Goal: Task Accomplishment & Management: Manage account settings

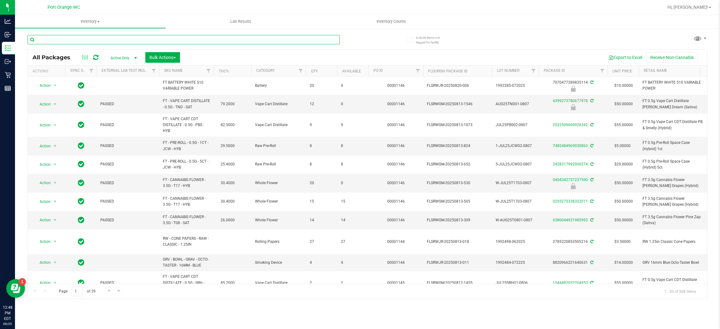
click at [117, 41] on input "text" at bounding box center [183, 39] width 312 height 9
type input "5893082397804812"
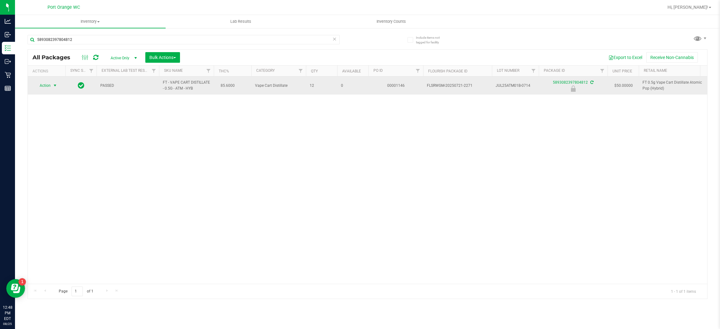
click at [42, 84] on span "Action" at bounding box center [42, 85] width 17 height 9
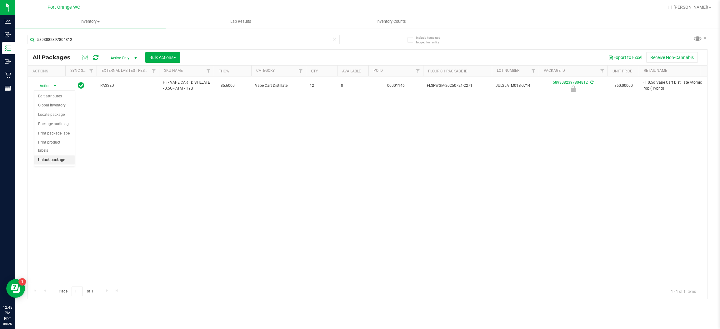
click at [44, 156] on li "Unlock package" at bounding box center [54, 160] width 40 height 9
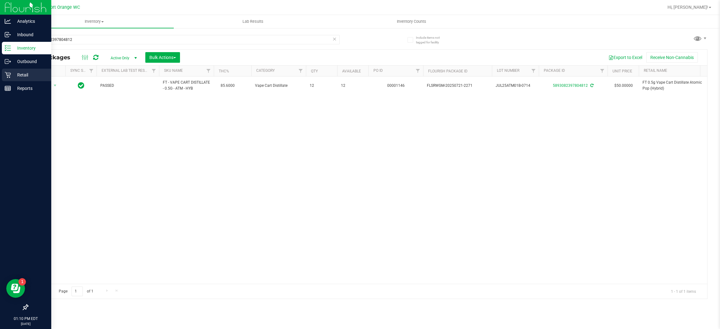
click at [25, 77] on p "Retail" at bounding box center [29, 74] width 37 height 7
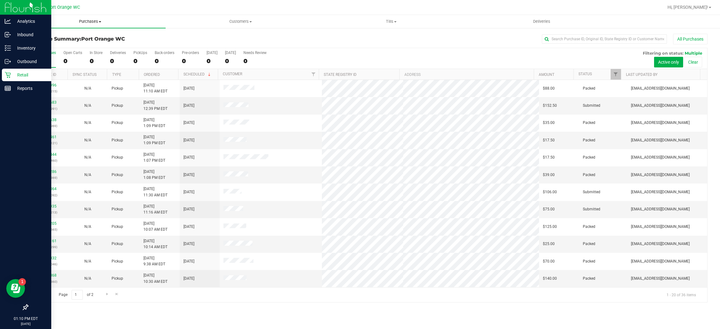
click at [87, 25] on uib-tab-heading "Purchases Summary of purchases Fulfillment All purchases" at bounding box center [90, 21] width 151 height 13
click at [83, 44] on li "Fulfillment" at bounding box center [90, 45] width 151 height 7
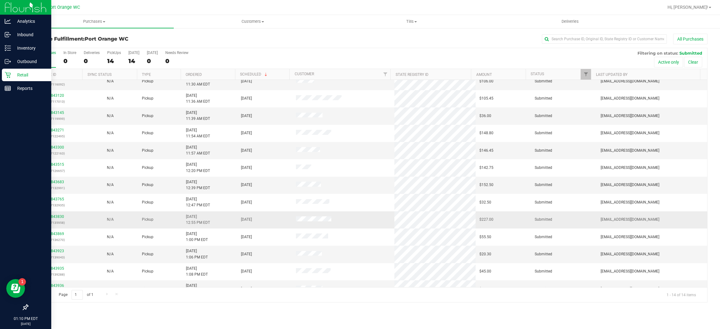
scroll to position [35, 0]
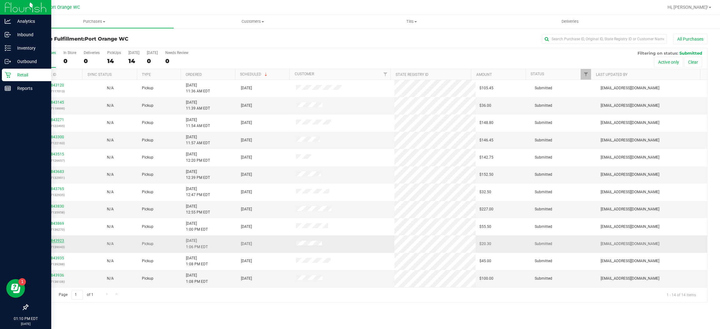
click at [48, 242] on link "11843923" at bounding box center [55, 241] width 17 height 4
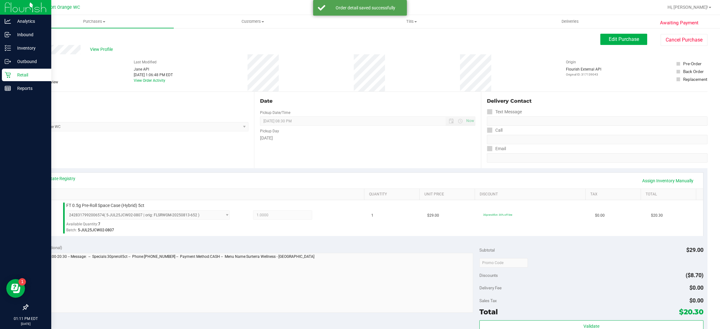
scroll to position [105, 0]
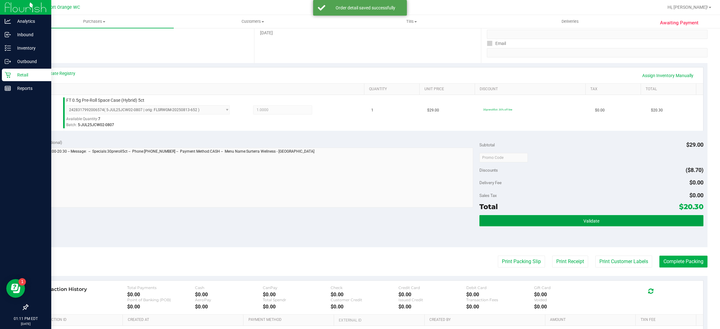
click at [537, 220] on button "Validate" at bounding box center [591, 220] width 224 height 11
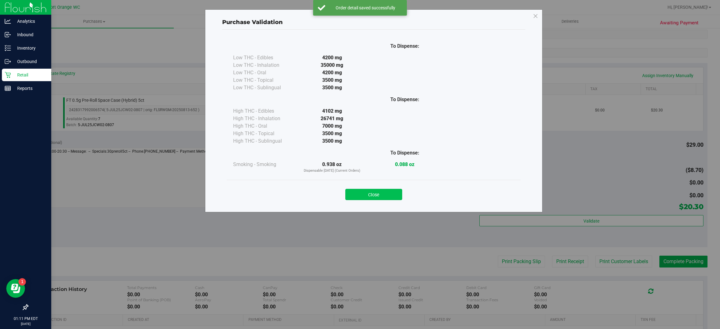
click at [366, 198] on button "Close" at bounding box center [373, 194] width 57 height 11
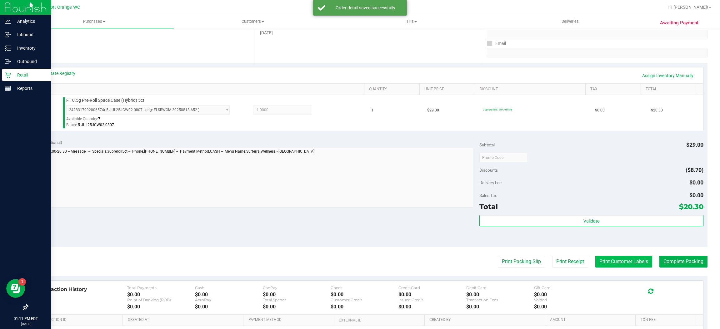
click at [620, 258] on button "Print Customer Labels" at bounding box center [623, 262] width 57 height 12
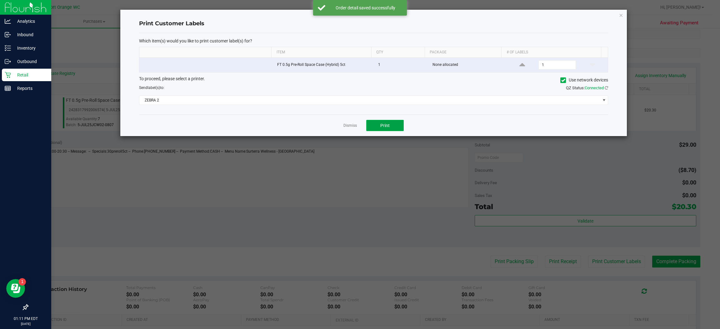
click at [395, 128] on button "Print" at bounding box center [384, 125] width 37 height 11
click at [351, 127] on link "Dismiss" at bounding box center [349, 125] width 13 height 5
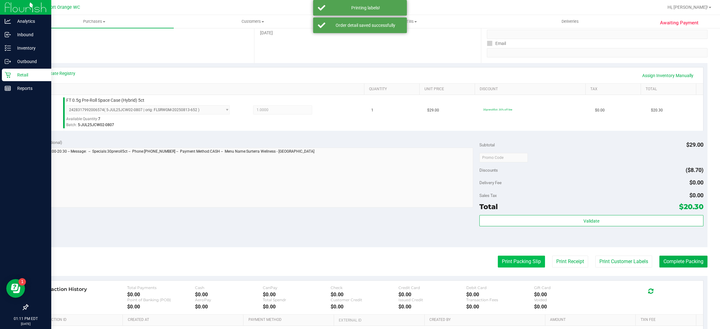
click at [498, 261] on button "Print Packing Slip" at bounding box center [521, 262] width 47 height 12
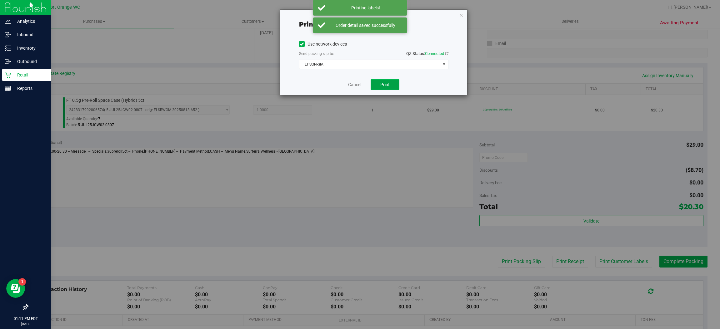
click at [381, 87] on button "Print" at bounding box center [385, 84] width 29 height 11
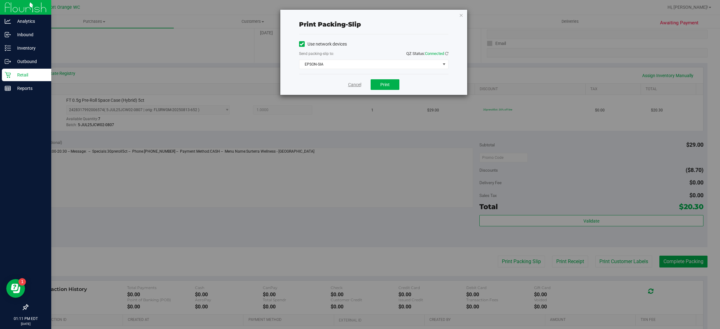
click at [350, 85] on link "Cancel" at bounding box center [354, 85] width 13 height 7
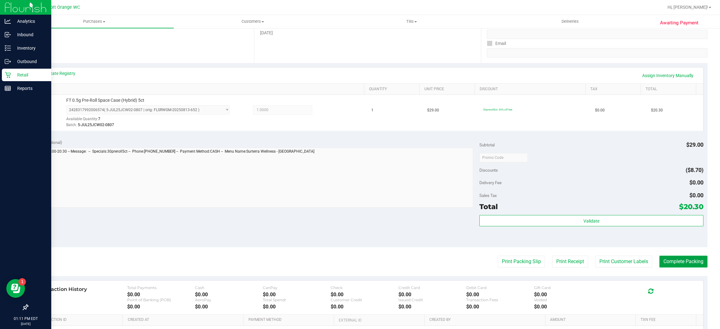
click at [667, 262] on button "Complete Packing" at bounding box center [683, 262] width 48 height 12
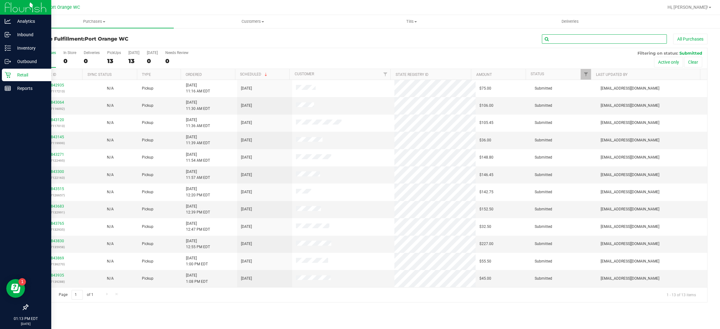
click at [570, 37] on input "text" at bounding box center [604, 38] width 125 height 9
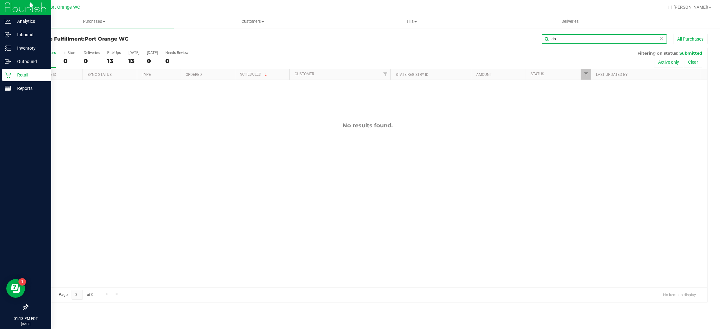
type input "d"
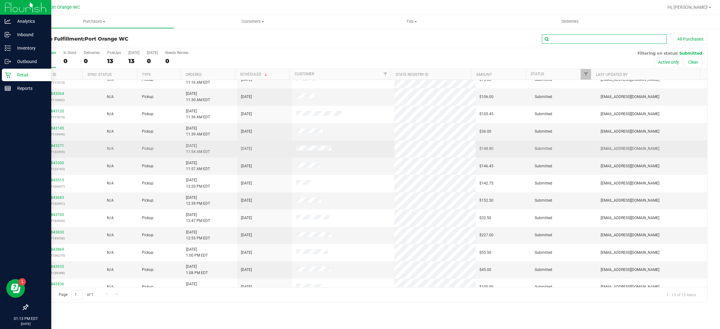
scroll to position [17, 0]
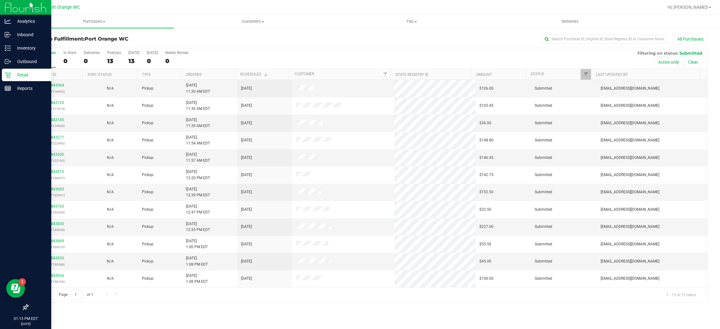
click at [18, 74] on p "Retail" at bounding box center [29, 74] width 37 height 7
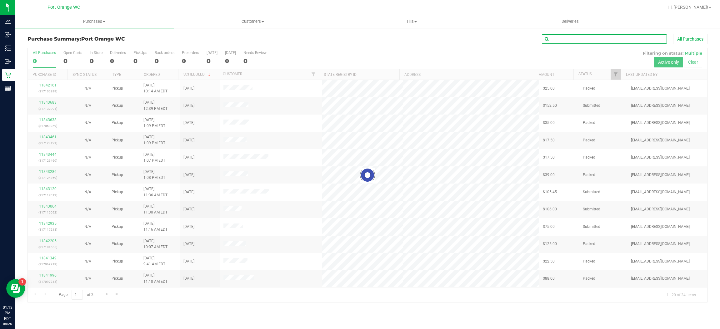
click at [575, 44] on input "text" at bounding box center [604, 38] width 125 height 9
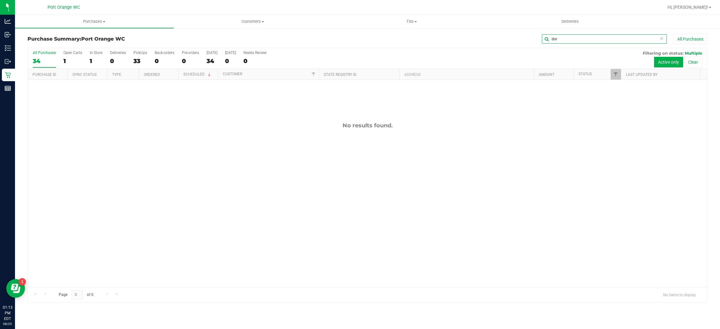
type input "dor"
click at [660, 38] on icon at bounding box center [661, 37] width 4 height 7
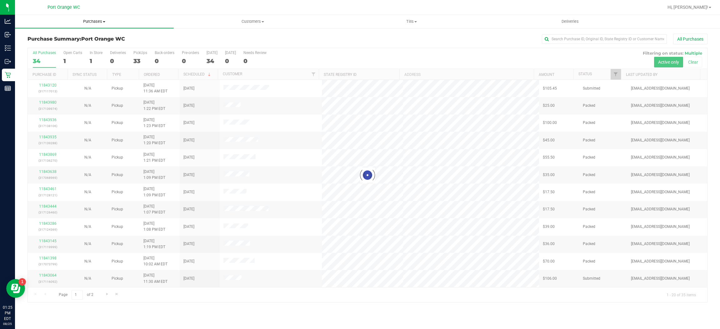
click at [86, 26] on uib-tab-heading "Purchases Summary of purchases Fulfillment All purchases" at bounding box center [94, 21] width 159 height 13
click at [53, 45] on li "Fulfillment" at bounding box center [94, 45] width 159 height 7
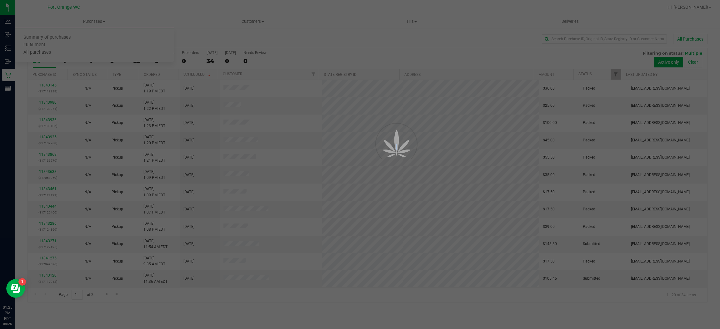
click at [54, 44] on div at bounding box center [360, 164] width 720 height 329
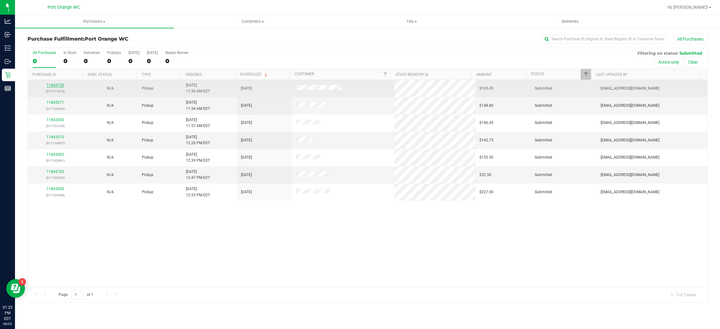
click at [55, 85] on link "11843120" at bounding box center [55, 85] width 17 height 4
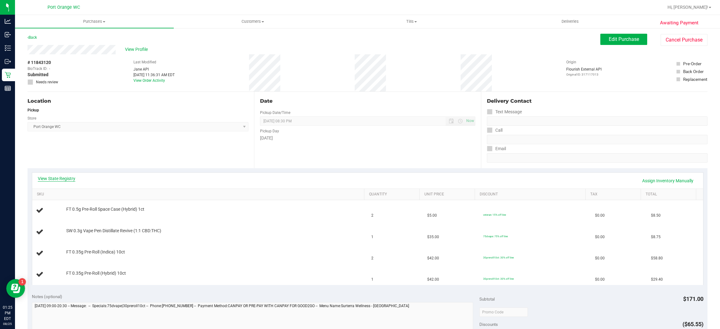
click at [63, 177] on link "View State Registry" at bounding box center [56, 179] width 37 height 6
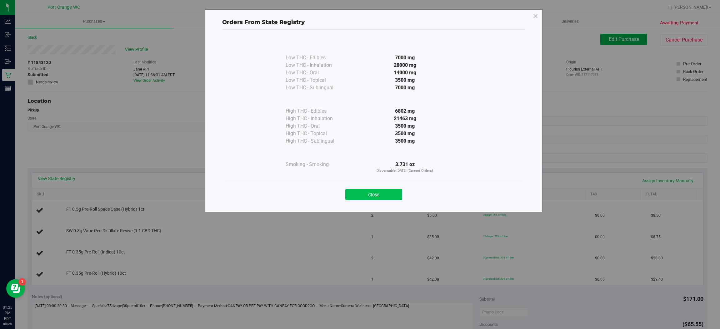
click at [368, 190] on button "Close" at bounding box center [373, 194] width 57 height 11
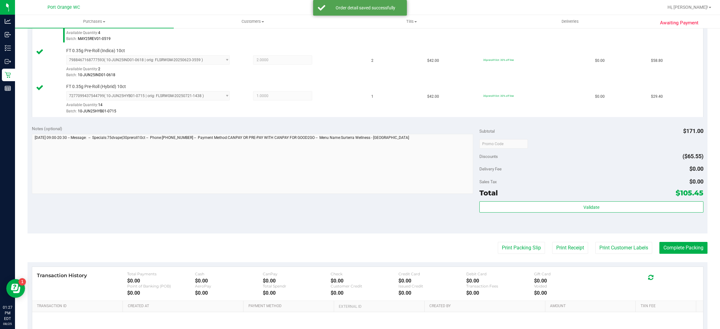
scroll to position [228, 0]
click at [562, 230] on div "Notes (optional) Subtotal $171.00 Discounts ($65.55) Delivery Fee $0.00 Sales T…" at bounding box center [367, 177] width 680 height 112
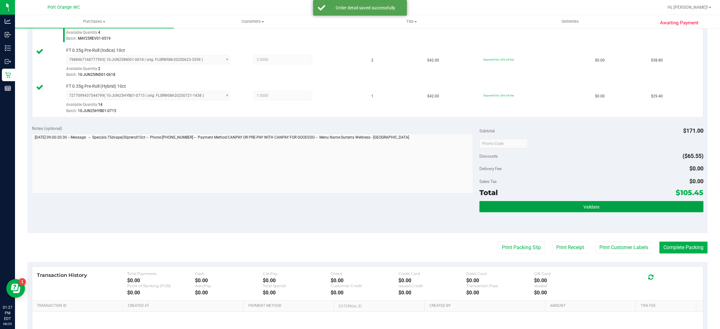
click at [573, 209] on button "Validate" at bounding box center [591, 206] width 224 height 11
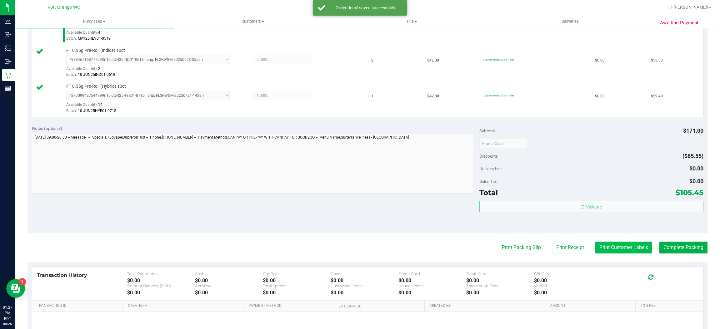
click at [606, 250] on button "Print Customer Labels" at bounding box center [623, 248] width 57 height 12
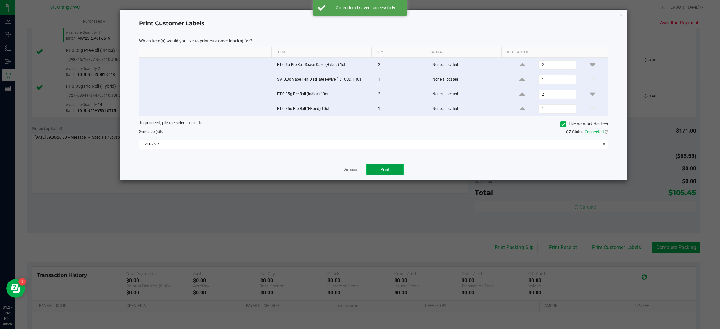
click at [384, 170] on span "Print" at bounding box center [384, 169] width 9 height 5
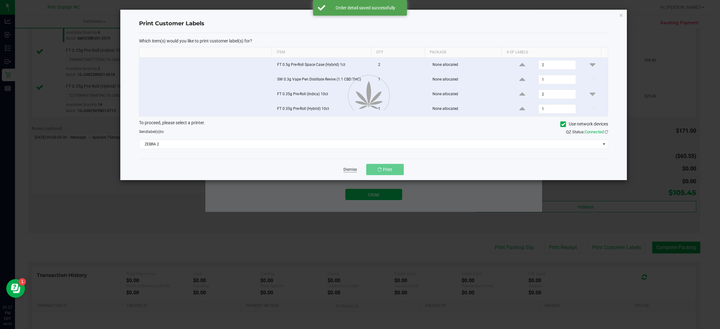
click at [351, 169] on link "Dismiss" at bounding box center [349, 169] width 13 height 5
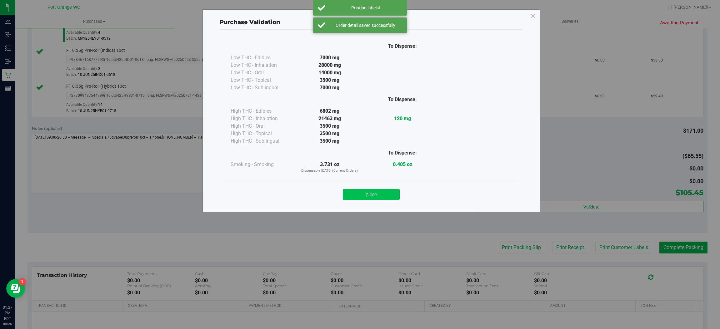
click at [365, 194] on button "Close" at bounding box center [371, 194] width 57 height 11
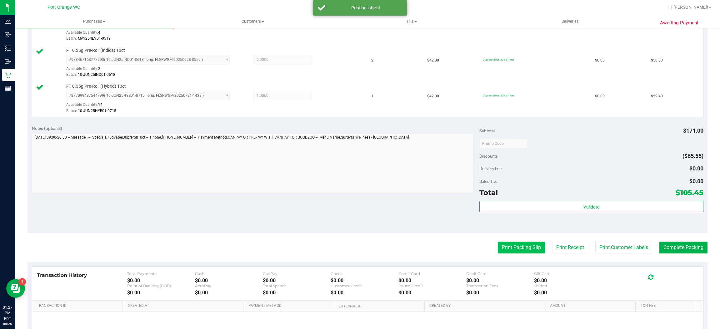
click at [508, 248] on button "Print Packing Slip" at bounding box center [521, 248] width 47 height 12
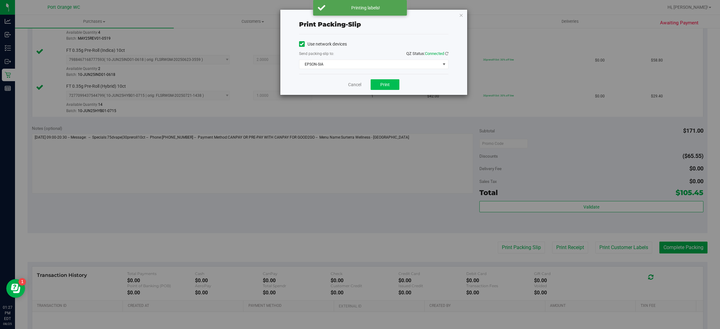
click at [388, 83] on span "Print" at bounding box center [384, 84] width 9 height 5
click at [353, 83] on link "Cancel" at bounding box center [354, 85] width 13 height 7
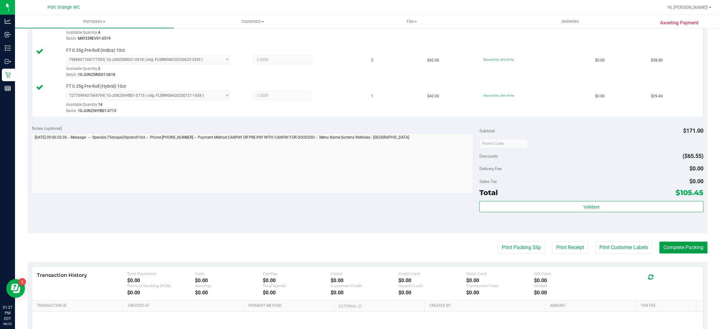
click at [676, 252] on button "Complete Packing" at bounding box center [683, 248] width 48 height 12
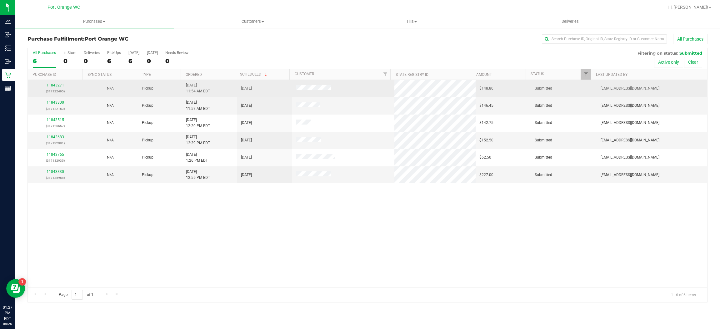
click at [62, 89] on p "(317122495)" at bounding box center [55, 91] width 47 height 6
click at [58, 86] on link "11843271" at bounding box center [55, 85] width 17 height 4
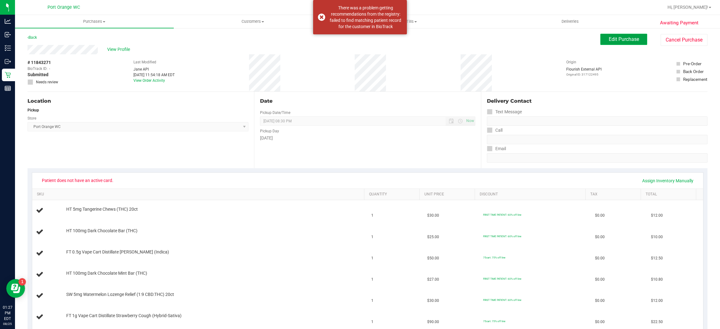
click at [627, 41] on span "Edit Purchase" at bounding box center [624, 39] width 30 height 6
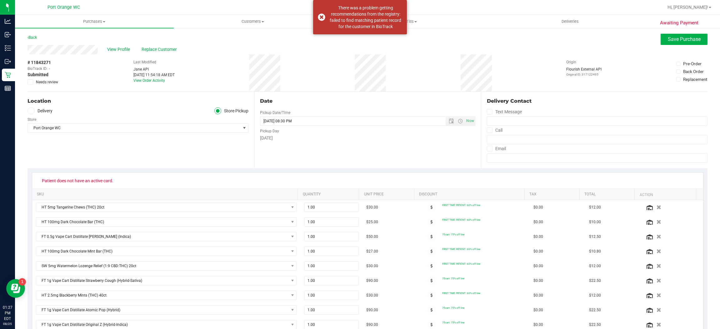
click at [157, 44] on div "Back Save Purchase" at bounding box center [367, 39] width 680 height 11
click at [157, 46] on span "Replace Customer" at bounding box center [160, 49] width 37 height 7
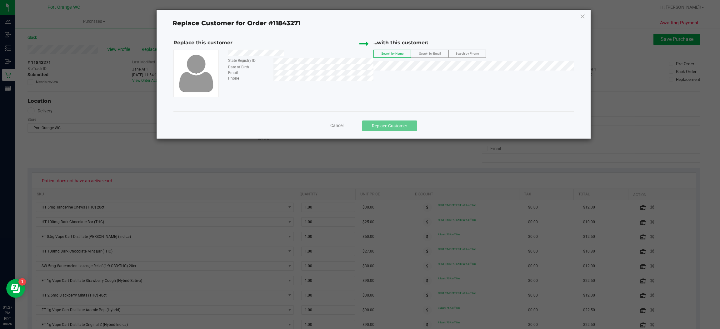
click at [431, 53] on span "Search by Email" at bounding box center [430, 53] width 22 height 3
click at [405, 69] on div "Replace this customer State Registry ID Date of Birth Email Phone ...with this …" at bounding box center [373, 68] width 400 height 58
click at [368, 92] on div "State Registry ID Date of Birth Email Phone" at bounding box center [273, 73] width 200 height 47
click at [413, 74] on li "JILL ELWOOD (jilelwood@gmail.com)" at bounding box center [473, 76] width 199 height 9
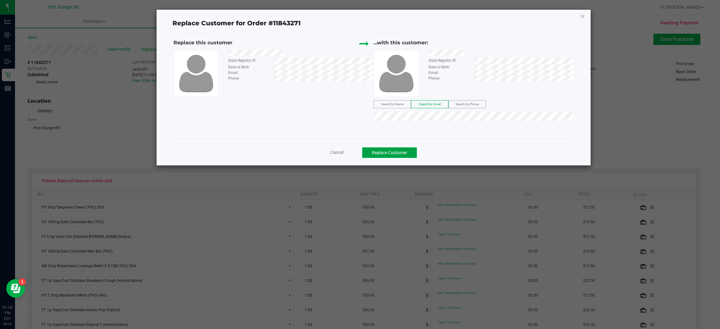
click at [385, 148] on button "Replace Customer" at bounding box center [389, 152] width 55 height 11
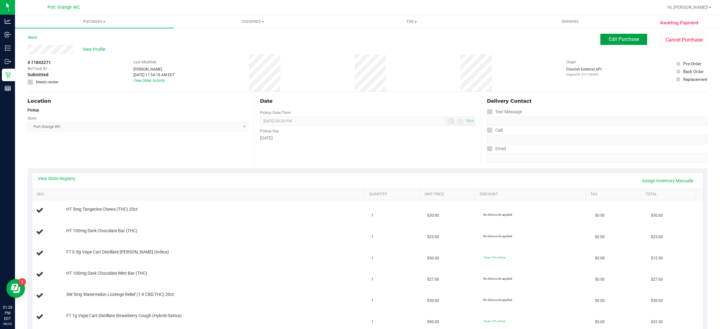
click at [623, 42] on span "Edit Purchase" at bounding box center [624, 39] width 30 height 6
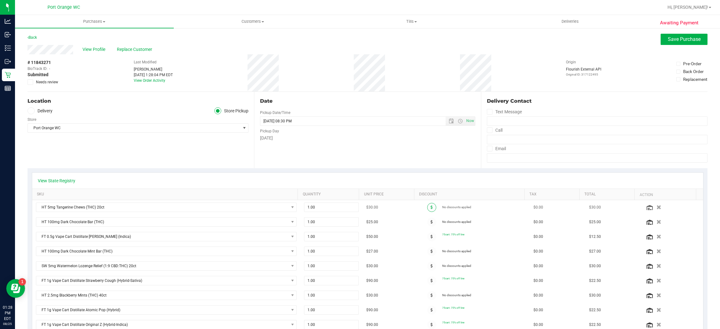
click at [427, 206] on span at bounding box center [431, 207] width 9 height 9
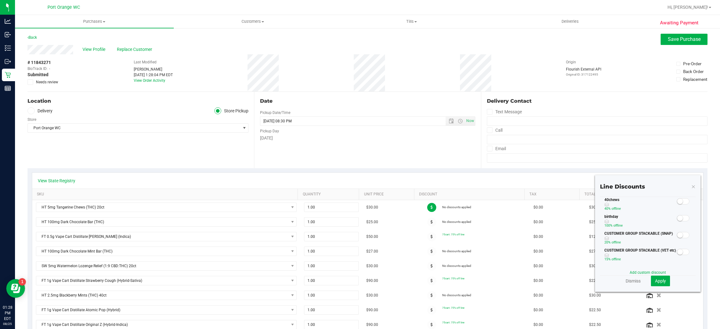
click at [677, 204] on small at bounding box center [680, 202] width 6 height 6
drag, startPoint x: 653, startPoint y: 284, endPoint x: 652, endPoint y: 281, distance: 3.2
click at [655, 283] on span "Apply" at bounding box center [660, 281] width 11 height 5
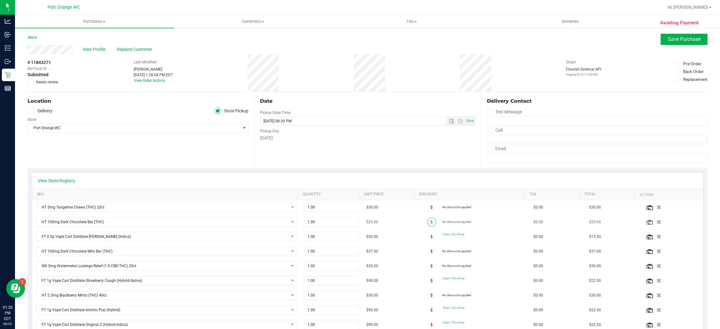
click at [431, 221] on icon at bounding box center [432, 222] width 2 height 4
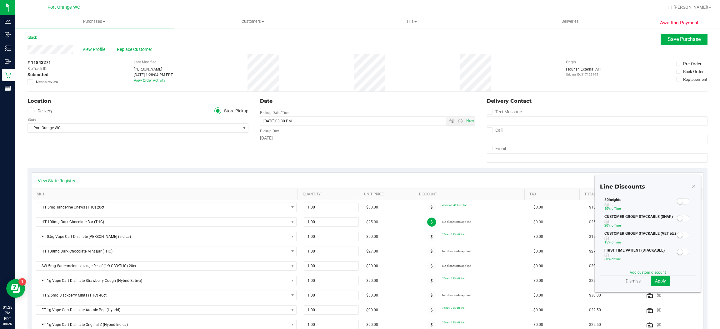
click at [431, 221] on icon at bounding box center [432, 222] width 2 height 4
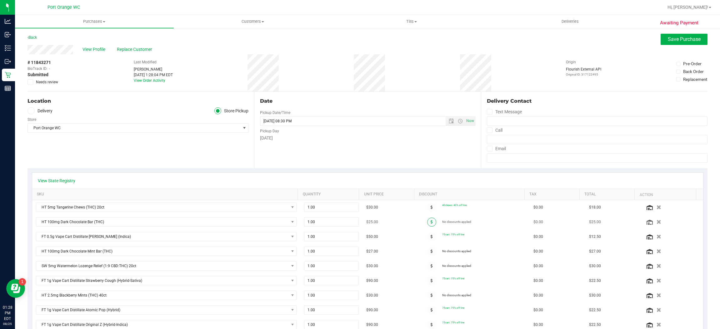
click at [431, 221] on icon at bounding box center [432, 222] width 2 height 4
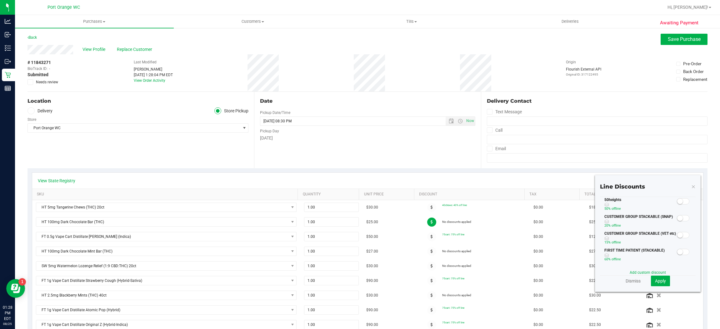
click at [677, 204] on small at bounding box center [680, 202] width 6 height 6
click at [655, 279] on span "Apply" at bounding box center [660, 281] width 11 height 5
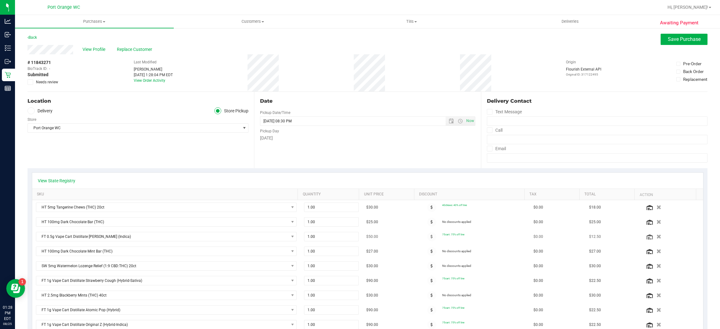
scroll to position [47, 0]
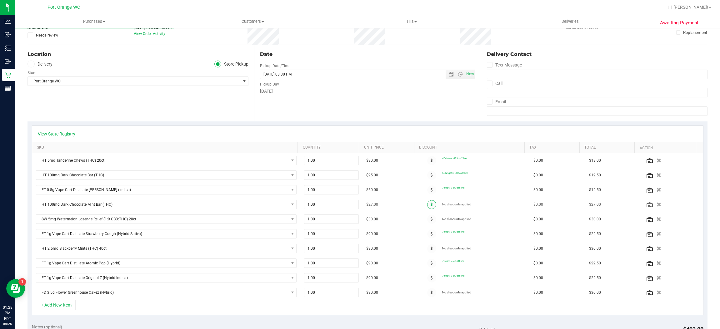
click at [427, 206] on span at bounding box center [431, 204] width 9 height 9
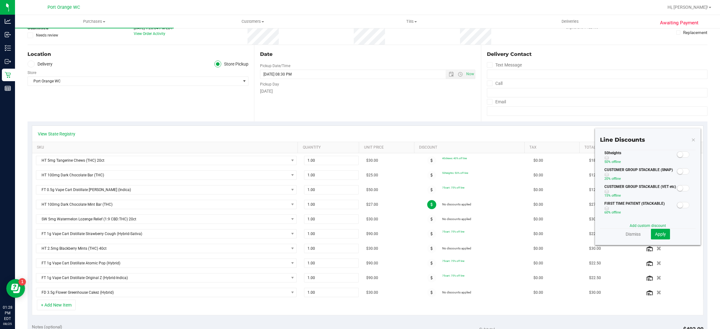
click at [677, 158] on span at bounding box center [683, 155] width 12 height 6
click at [660, 237] on button "Apply" at bounding box center [660, 234] width 19 height 11
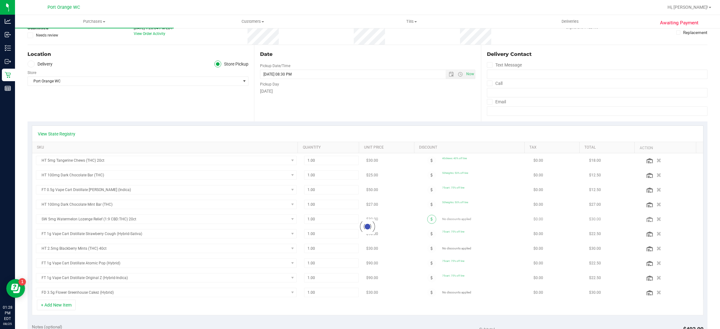
click at [421, 220] on div at bounding box center [367, 226] width 671 height 147
click at [431, 219] on icon at bounding box center [432, 219] width 2 height 4
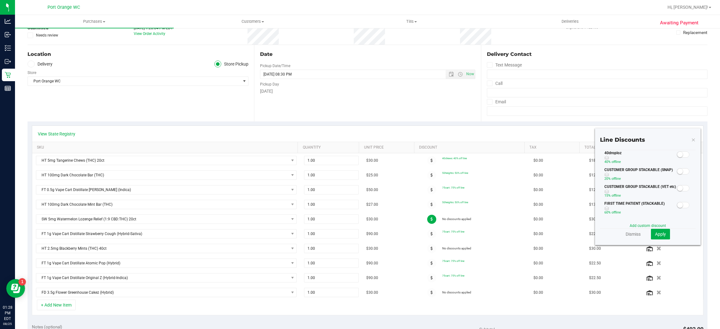
click at [677, 158] on span at bounding box center [683, 155] width 12 height 6
click at [657, 232] on span "Apply" at bounding box center [660, 234] width 11 height 5
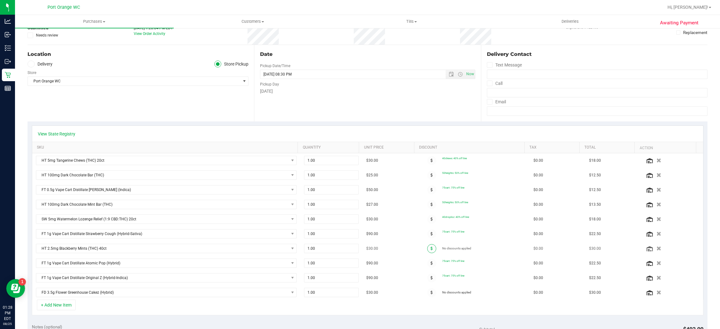
click at [427, 251] on span at bounding box center [431, 248] width 9 height 9
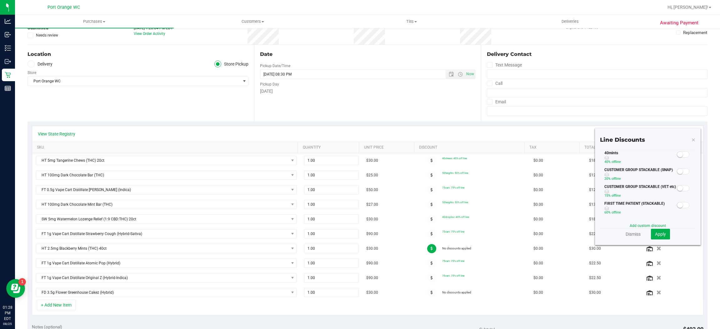
click at [677, 158] on span at bounding box center [683, 155] width 12 height 6
click at [657, 233] on span "Apply" at bounding box center [660, 234] width 11 height 5
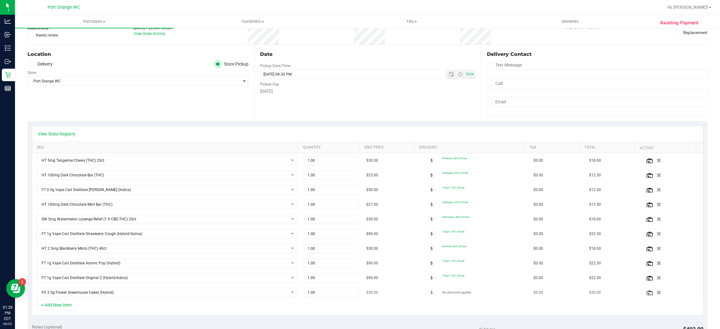
click at [421, 295] on div at bounding box center [431, 292] width 21 height 9
click at [427, 297] on span at bounding box center [431, 292] width 9 height 9
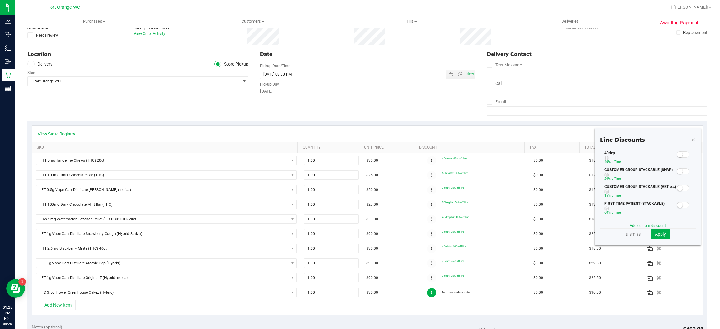
drag, startPoint x: 600, startPoint y: 169, endPoint x: 616, endPoint y: 203, distance: 37.4
click at [677, 158] on span at bounding box center [683, 155] width 12 height 6
click at [651, 231] on button "Apply" at bounding box center [660, 234] width 19 height 11
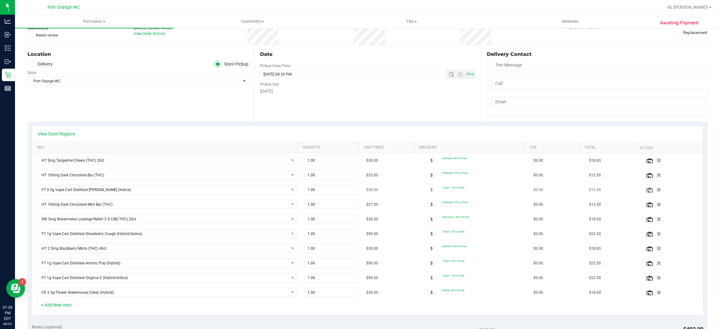
drag, startPoint x: 643, startPoint y: 204, endPoint x: 639, endPoint y: 197, distance: 8.4
drag, startPoint x: 639, startPoint y: 197, endPoint x: 365, endPoint y: 84, distance: 296.3
click at [365, 84] on div "Pickup Day" at bounding box center [367, 83] width 215 height 9
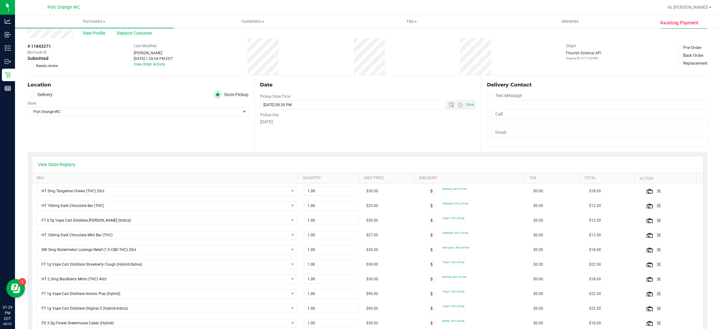
scroll to position [0, 0]
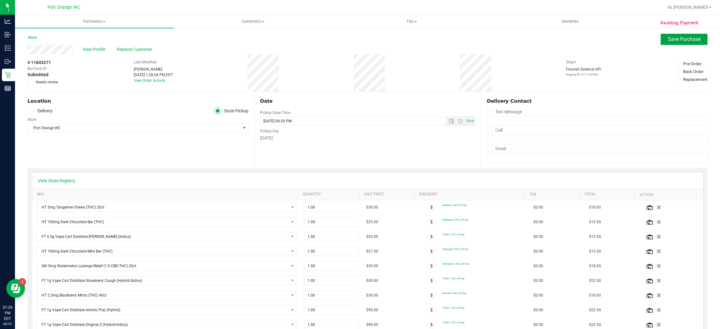
click at [677, 37] on span "Save Purchase" at bounding box center [684, 39] width 33 height 6
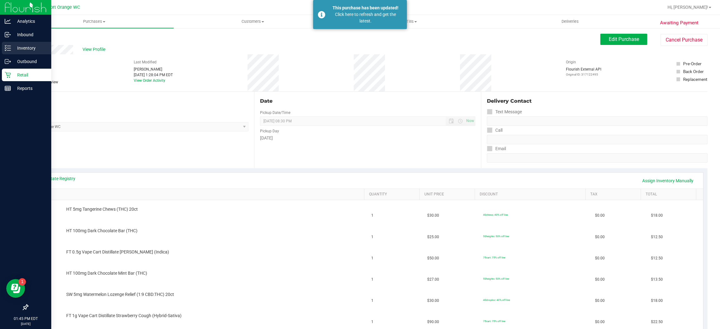
click at [8, 53] on div "Inventory" at bounding box center [26, 48] width 49 height 12
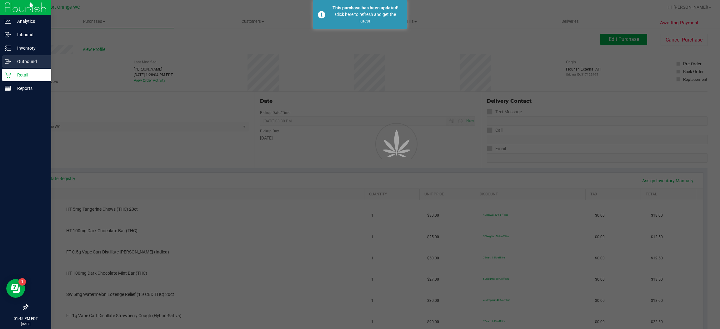
click at [18, 59] on p "Outbound" at bounding box center [29, 61] width 37 height 7
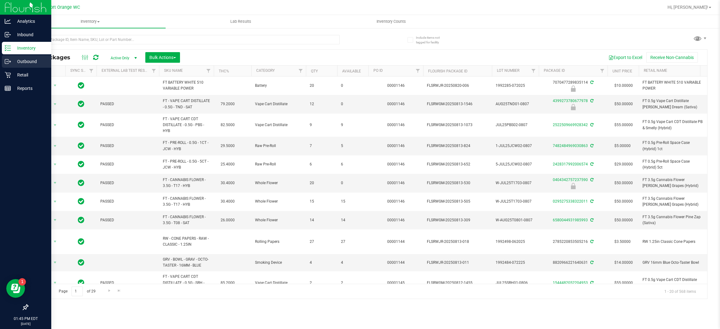
click at [3, 61] on div "Outbound" at bounding box center [26, 61] width 49 height 12
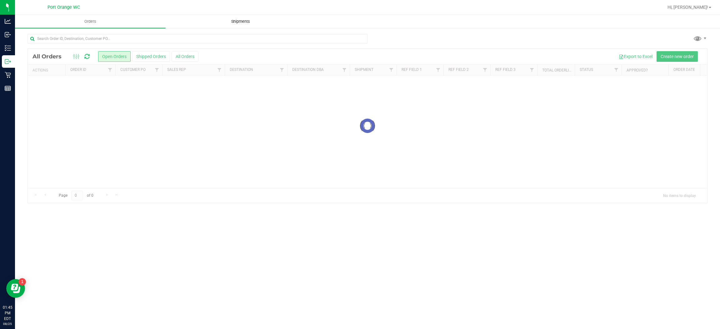
click at [230, 20] on span "Shipments" at bounding box center [241, 22] width 36 height 6
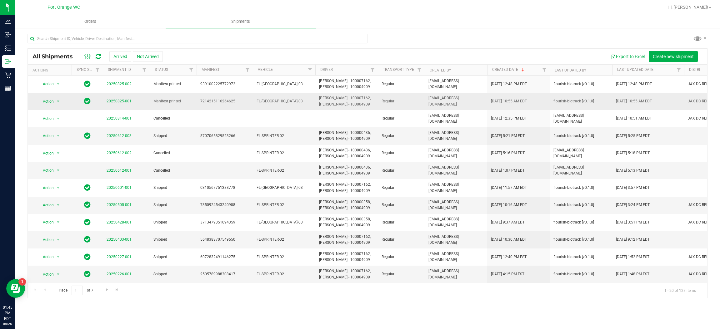
click at [121, 103] on link "20250825-001" at bounding box center [119, 101] width 25 height 4
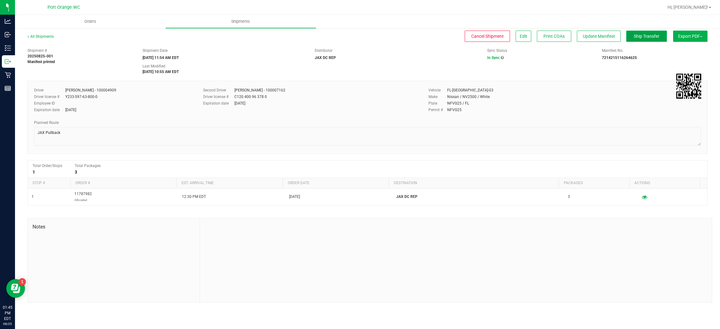
click at [648, 37] on span "Ship Transfer" at bounding box center [647, 36] width 26 height 5
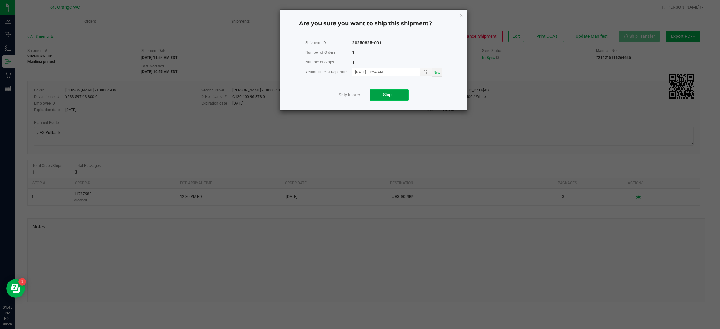
click at [379, 93] on button "Ship it" at bounding box center [389, 94] width 39 height 11
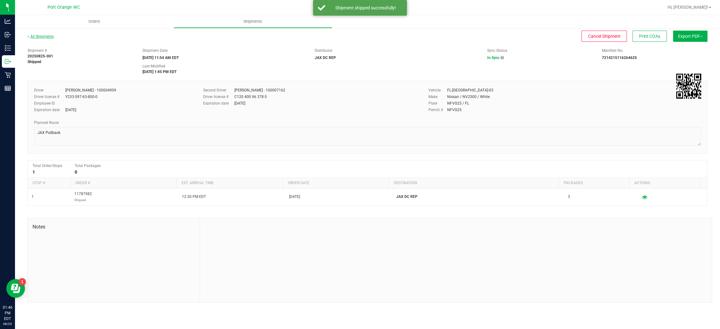
click at [40, 37] on link "All Shipments" at bounding box center [40, 36] width 26 height 4
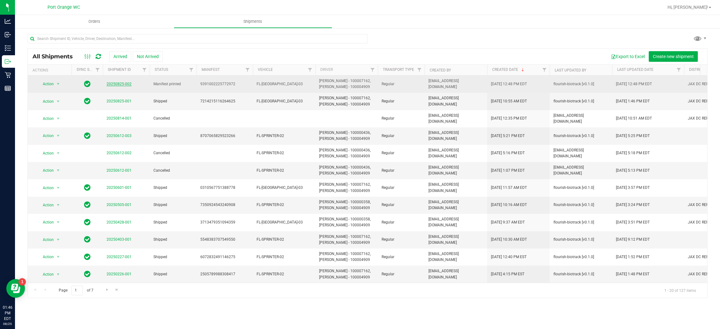
click at [117, 86] on link "20250825-002" at bounding box center [119, 84] width 25 height 4
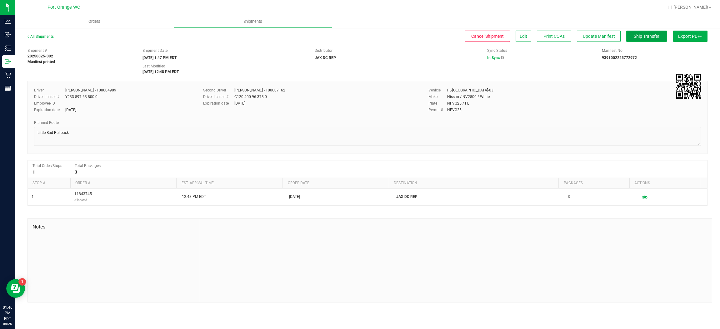
click at [640, 40] on button "Ship Transfer" at bounding box center [646, 36] width 41 height 11
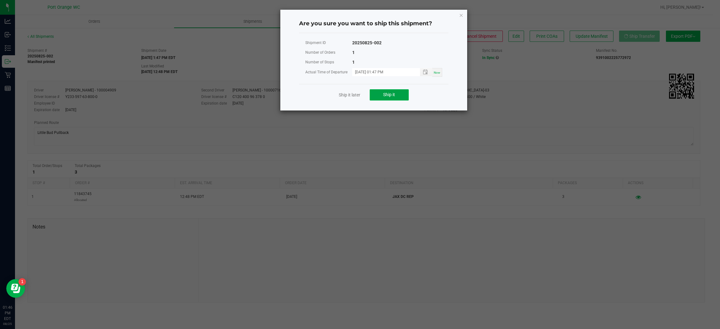
click at [386, 89] on button "Ship it" at bounding box center [389, 94] width 39 height 11
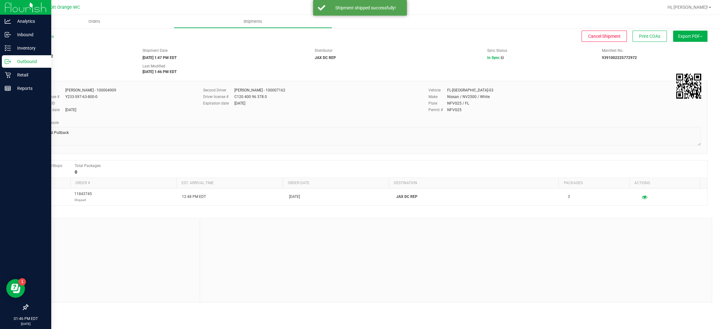
click at [6, 61] on icon at bounding box center [8, 61] width 6 height 6
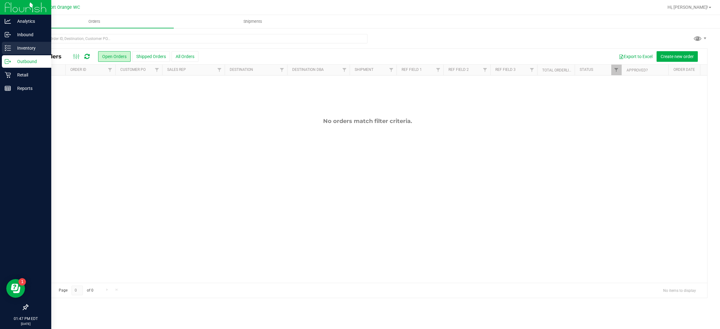
click at [13, 50] on p "Inventory" at bounding box center [29, 47] width 37 height 7
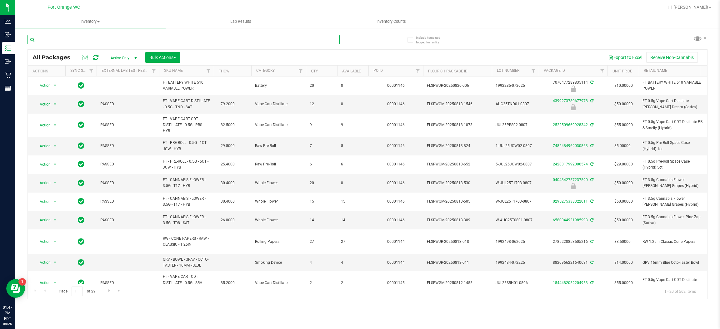
click at [162, 37] on input "text" at bounding box center [183, 39] width 312 height 9
type input "5680564946158087"
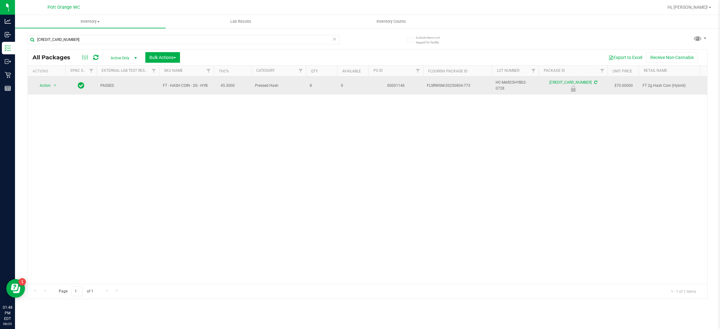
click at [40, 85] on span "Action" at bounding box center [42, 85] width 17 height 9
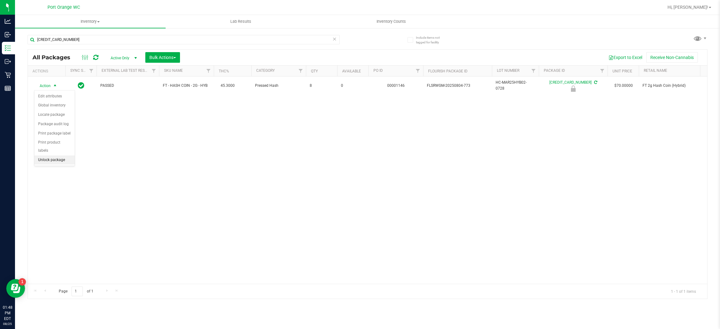
click at [42, 156] on li "Unlock package" at bounding box center [54, 160] width 40 height 9
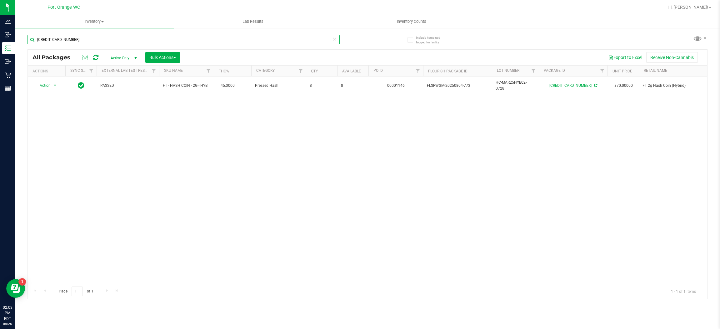
click at [331, 42] on input "5680564946158087" at bounding box center [183, 39] width 312 height 9
click at [335, 39] on icon at bounding box center [334, 38] width 4 height 7
click at [176, 35] on input "FT 0.5g Vape Cart Distillate Strawberry Cough (Hybrid-Sativa)" at bounding box center [183, 39] width 312 height 9
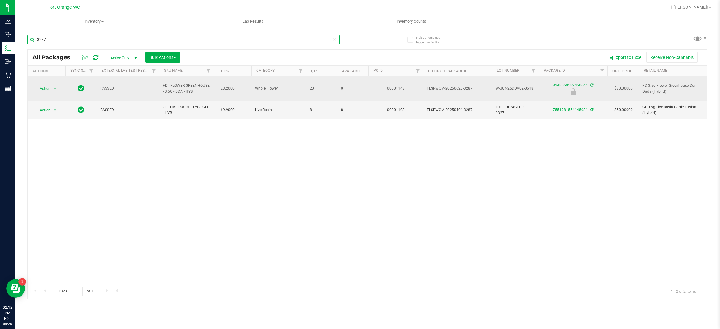
type input "3287"
drag, startPoint x: 61, startPoint y: 93, endPoint x: 60, endPoint y: 84, distance: 9.1
click at [61, 89] on td "Action Action Edit attributes Global inventory Locate package Package audit log…" at bounding box center [46, 89] width 37 height 25
drag, startPoint x: 60, startPoint y: 84, endPoint x: 56, endPoint y: 85, distance: 4.8
click at [60, 84] on div "Action Action Edit attributes Global inventory Locate package Package audit log…" at bounding box center [47, 88] width 30 height 9
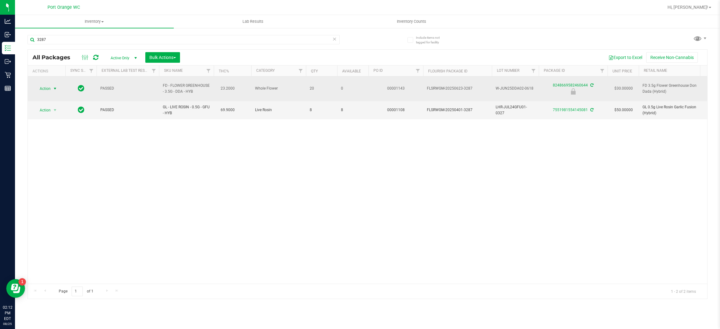
click at [52, 85] on span "select" at bounding box center [55, 88] width 8 height 9
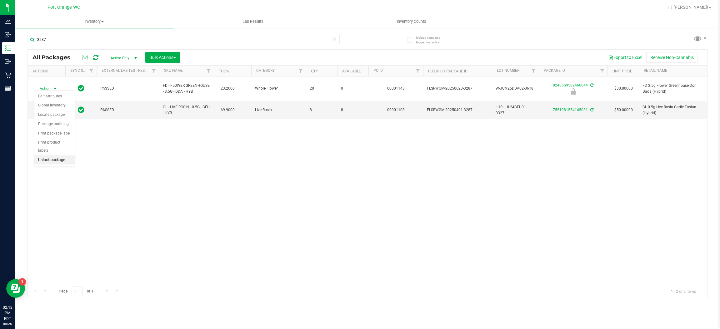
click at [57, 156] on li "Unlock package" at bounding box center [54, 160] width 40 height 9
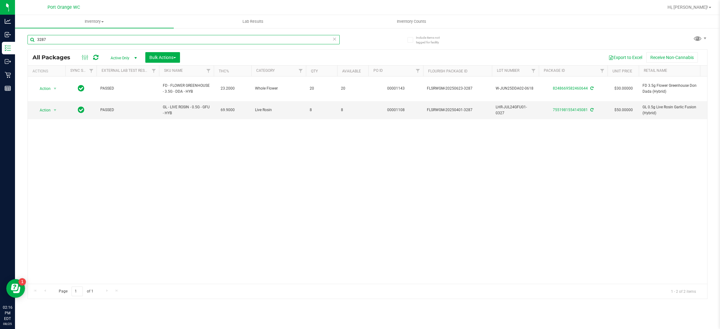
click at [112, 39] on input "3287" at bounding box center [183, 39] width 312 height 9
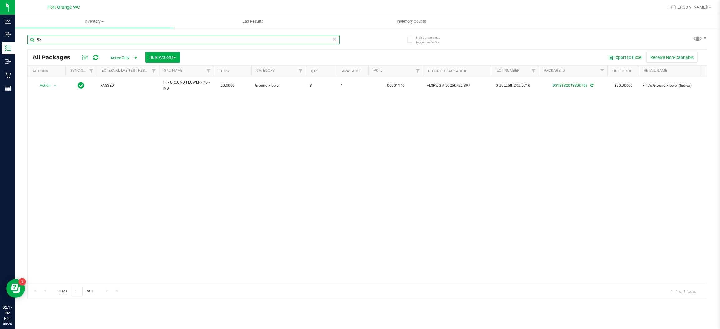
type input "9"
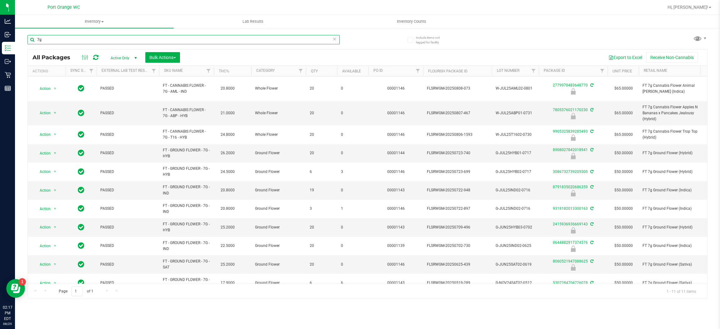
click at [61, 37] on input "7g" at bounding box center [183, 39] width 312 height 9
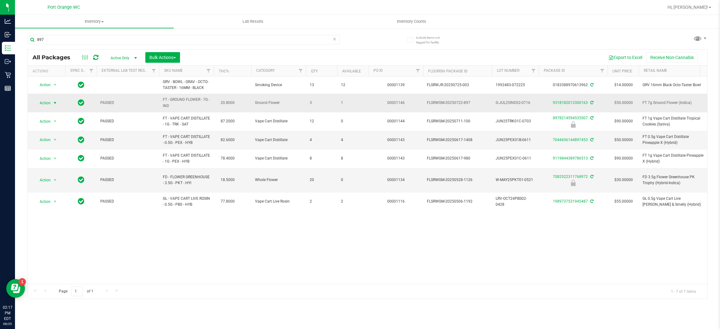
click at [52, 106] on span "select" at bounding box center [55, 103] width 8 height 9
click at [198, 233] on div "Action Action Adjust qty Create package Edit attributes Global inventory Locate…" at bounding box center [367, 180] width 679 height 207
click at [142, 44] on input "897" at bounding box center [183, 39] width 312 height 9
type input "7325705056053966"
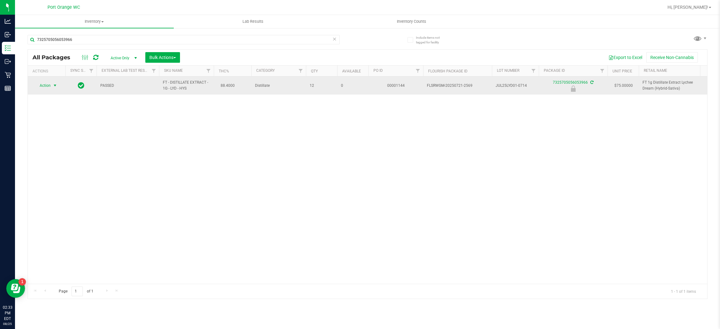
click at [48, 87] on span "Action" at bounding box center [42, 85] width 17 height 9
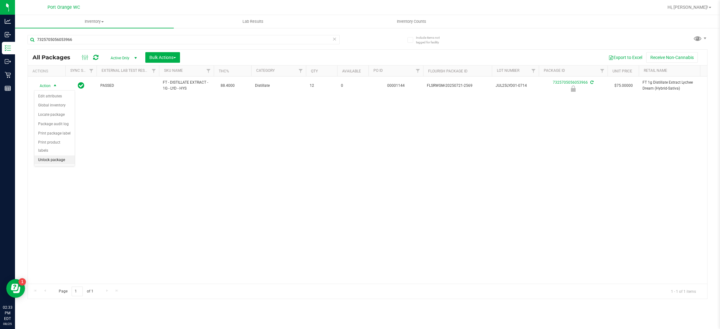
click at [50, 156] on li "Unlock package" at bounding box center [54, 160] width 40 height 9
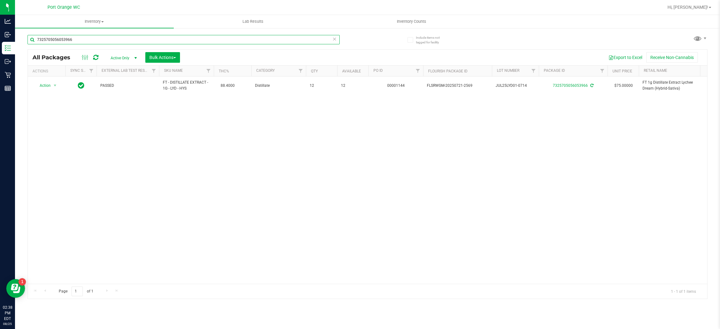
click at [140, 41] on input "7325705056053966" at bounding box center [183, 39] width 312 height 9
type input "p"
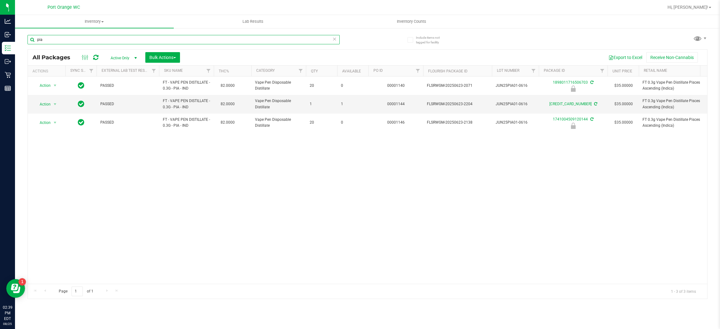
click at [183, 37] on input "pia" at bounding box center [183, 39] width 312 height 9
type input "1898011716506703"
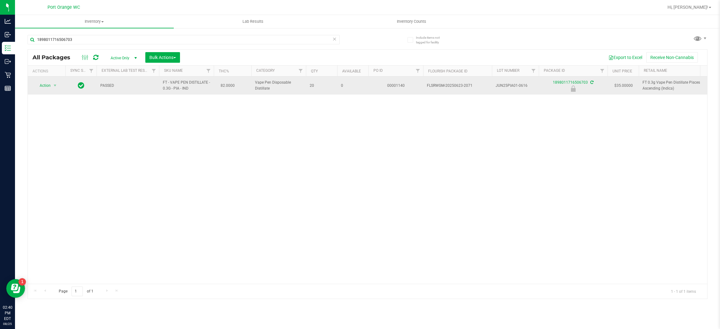
click at [43, 86] on span "Action" at bounding box center [42, 85] width 17 height 9
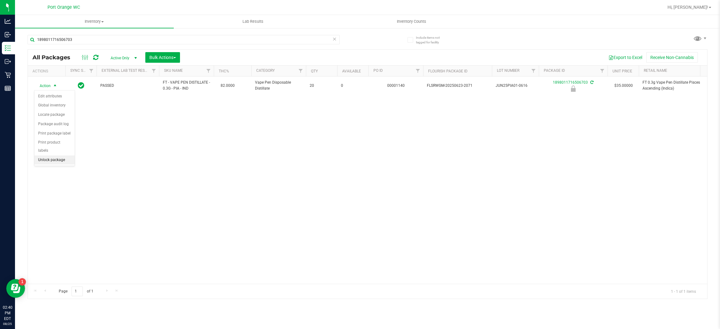
click at [55, 156] on li "Unlock package" at bounding box center [54, 160] width 40 height 9
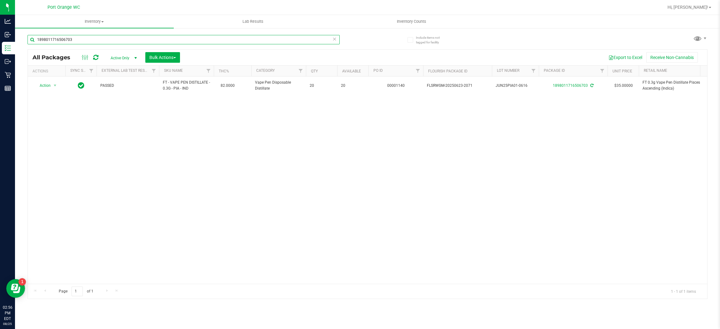
click at [155, 37] on input "1898011716506703" at bounding box center [183, 39] width 312 height 9
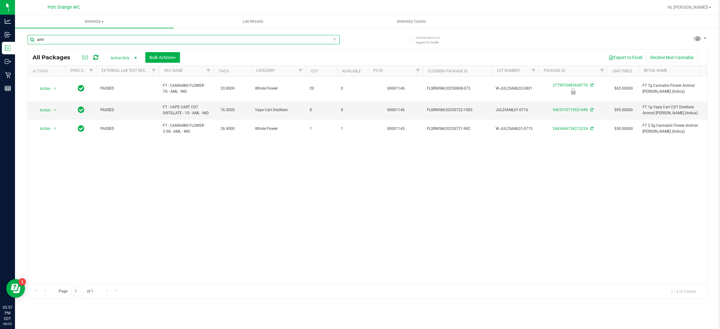
type input "aml"
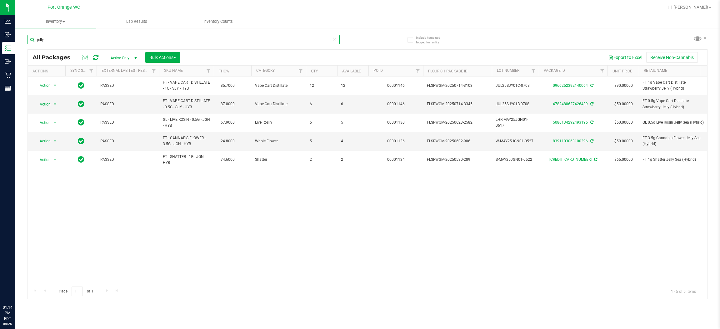
click at [168, 35] on input "jelly" at bounding box center [183, 39] width 312 height 9
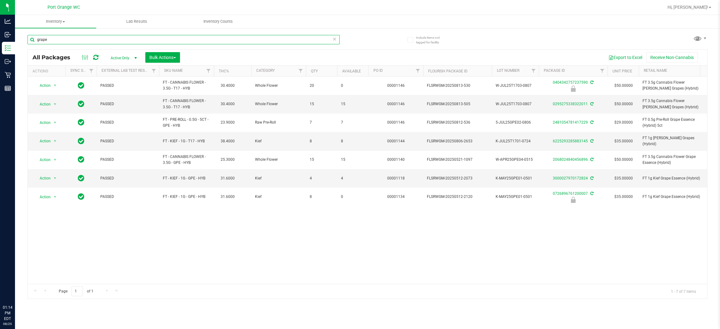
type input "grape"
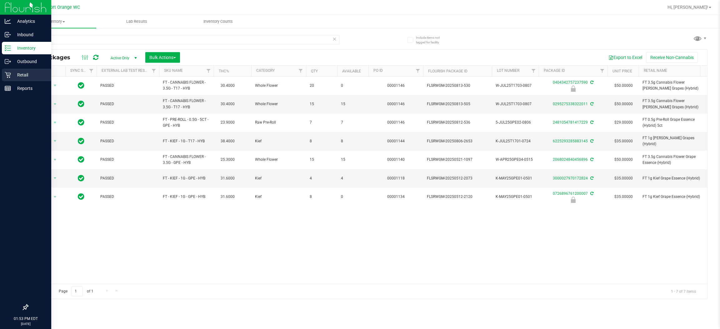
click at [41, 69] on div "Retail" at bounding box center [26, 75] width 49 height 12
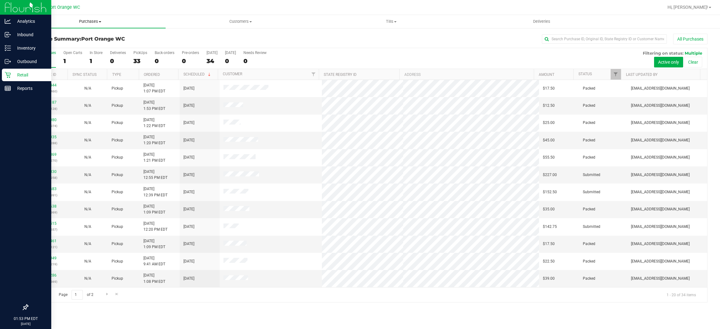
drag, startPoint x: 98, startPoint y: 19, endPoint x: 95, endPoint y: 22, distance: 4.2
click at [98, 20] on span "Purchases" at bounding box center [90, 22] width 151 height 6
click at [50, 51] on span "All purchases" at bounding box center [37, 52] width 44 height 5
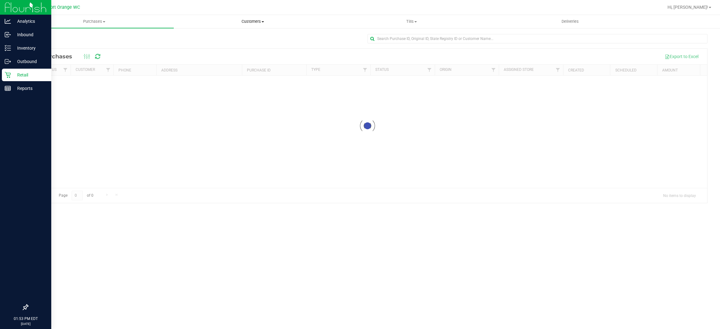
click at [235, 24] on span "Customers" at bounding box center [253, 22] width 158 height 6
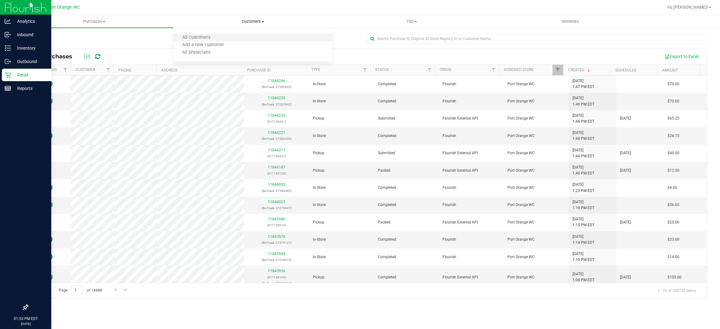
click at [238, 36] on li "All customers" at bounding box center [253, 37] width 159 height 7
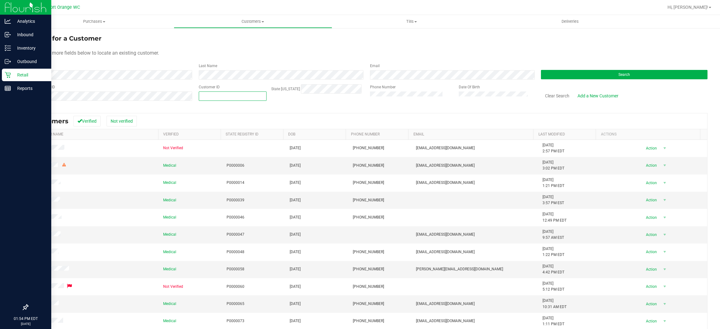
paste input "1619157"
type input "1619157"
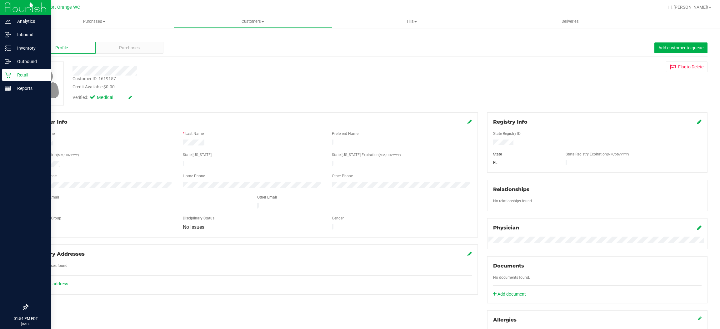
click at [144, 54] on div "Profile Purchases Add customer to queue" at bounding box center [367, 47] width 680 height 17
click at [145, 46] on div "Purchases" at bounding box center [130, 48] width 68 height 12
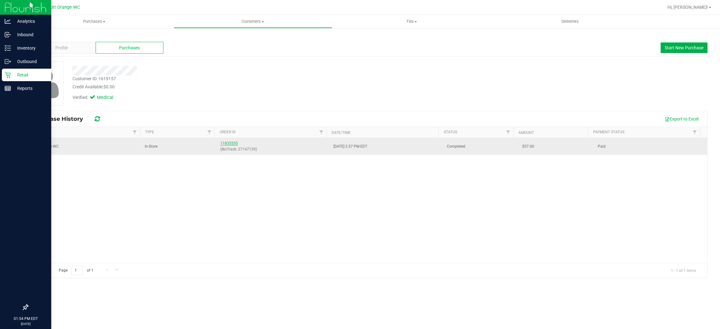
click at [228, 142] on link "11835535" at bounding box center [228, 143] width 17 height 4
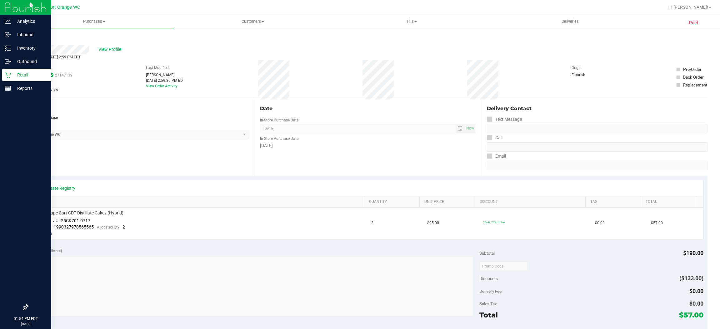
click at [11, 75] on p "Retail" at bounding box center [29, 74] width 37 height 7
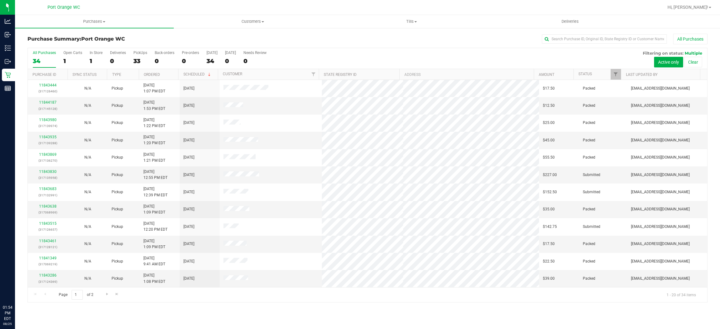
click at [100, 27] on link "Purchases Summary of purchases Fulfillment All purchases" at bounding box center [94, 21] width 159 height 13
click at [98, 27] on uib-tab-heading "Purchases Summary of purchases Fulfillment All purchases" at bounding box center [94, 21] width 159 height 13
click at [103, 22] on span "Purchases" at bounding box center [94, 22] width 159 height 6
click at [74, 46] on li "Fulfillment" at bounding box center [94, 45] width 159 height 7
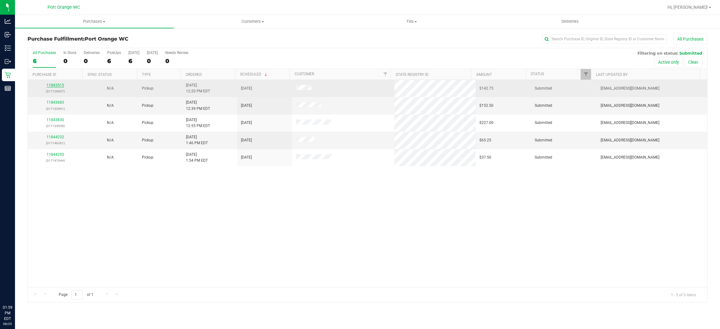
click at [55, 87] on link "11843515" at bounding box center [55, 85] width 17 height 4
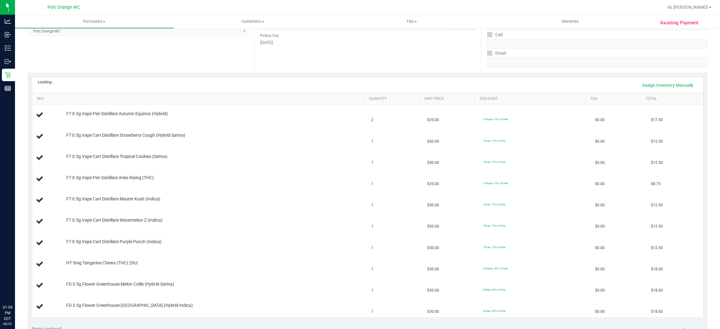
scroll to position [47, 0]
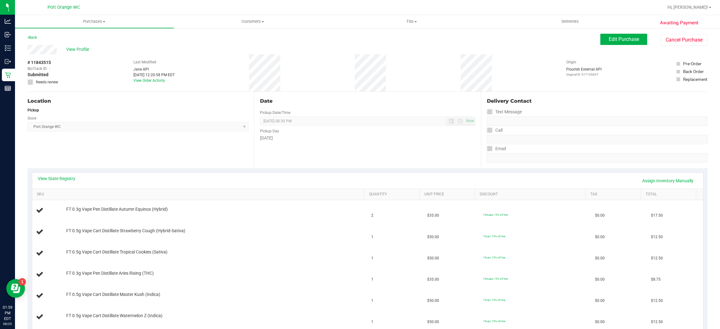
click at [56, 183] on div "View State Registry Assign Inventory Manually" at bounding box center [368, 181] width 660 height 11
click at [57, 180] on link "View State Registry" at bounding box center [56, 179] width 37 height 6
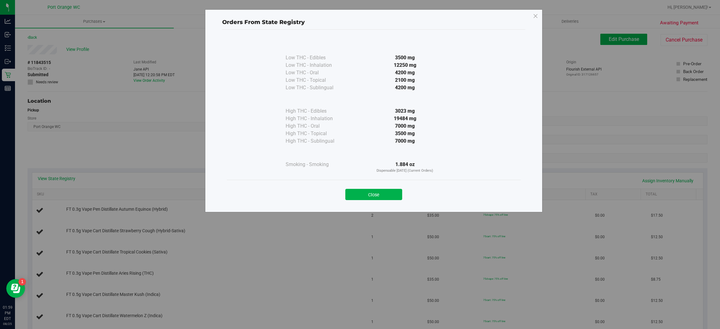
drag, startPoint x: 359, startPoint y: 197, endPoint x: 363, endPoint y: 192, distance: 6.4
click at [361, 197] on button "Close" at bounding box center [373, 194] width 57 height 11
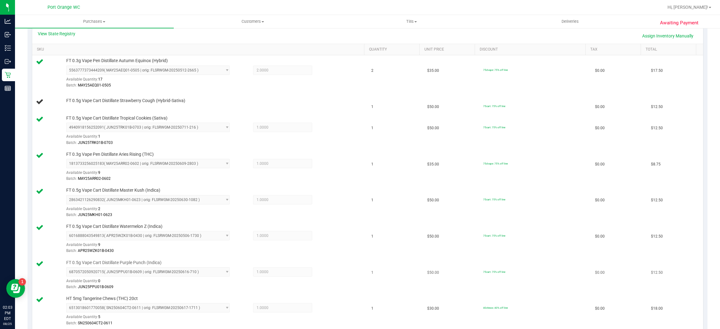
scroll to position [128, 0]
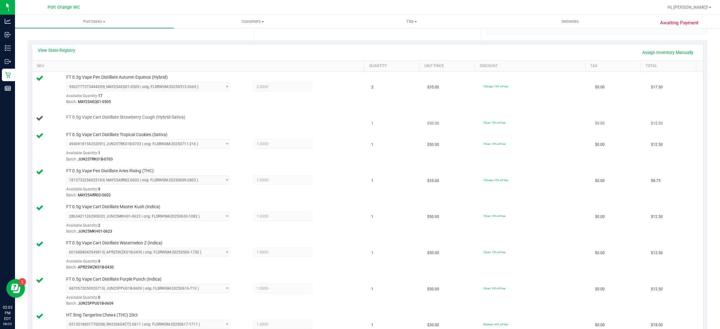
click at [102, 115] on span "FT 0.5g Vape Cart Distillate Strawberry Cough (Hybrid-Sativa)" at bounding box center [125, 117] width 119 height 6
click at [103, 116] on span "FT 0.5g Vape Cart Distillate Strawberry Cough (Hybrid-Sativa)" at bounding box center [125, 117] width 119 height 6
copy div "FT 0.5g Vape Cart Distillate Strawberry Cough (Hybrid-Sativa)"
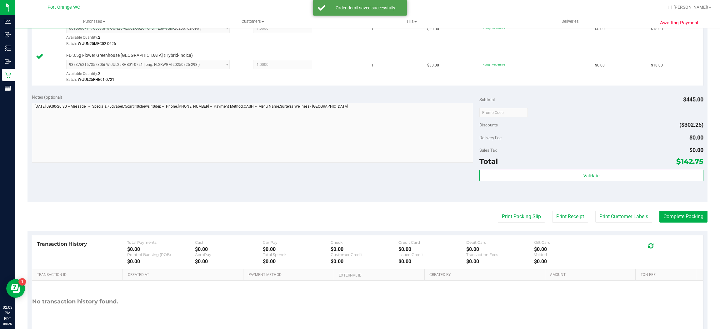
scroll to position [509, 0]
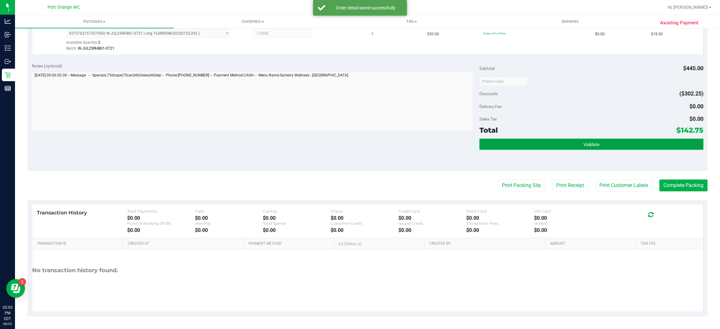
click at [617, 141] on button "Validate" at bounding box center [591, 144] width 224 height 11
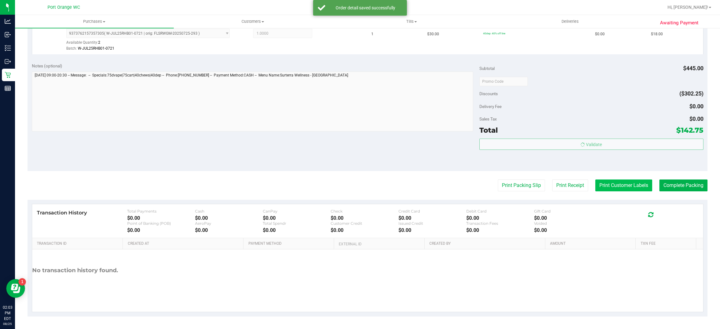
click at [611, 187] on button "Print Customer Labels" at bounding box center [623, 186] width 57 height 12
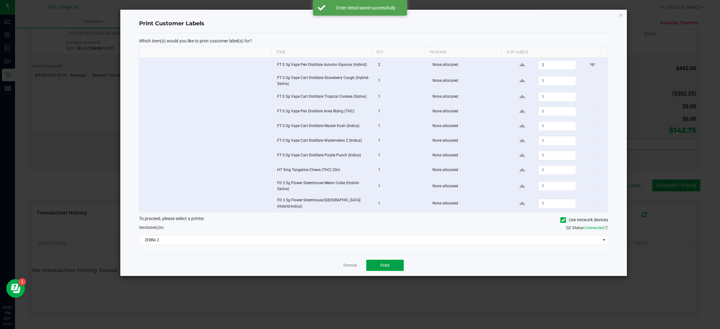
click at [388, 266] on span "Print" at bounding box center [384, 265] width 9 height 5
click at [336, 271] on div at bounding box center [373, 143] width 506 height 267
click at [347, 268] on link "Dismiss" at bounding box center [349, 265] width 13 height 5
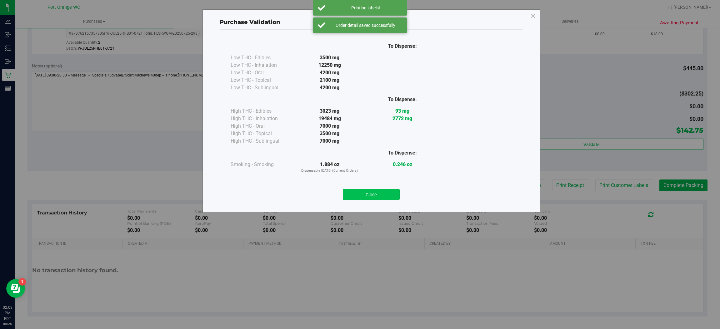
click at [380, 197] on button "Close" at bounding box center [371, 194] width 57 height 11
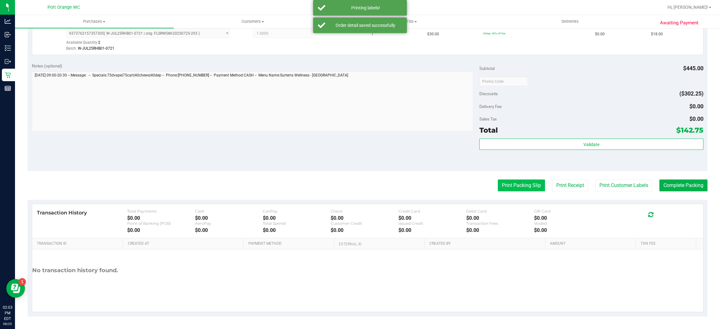
click at [498, 190] on button "Print Packing Slip" at bounding box center [521, 186] width 47 height 12
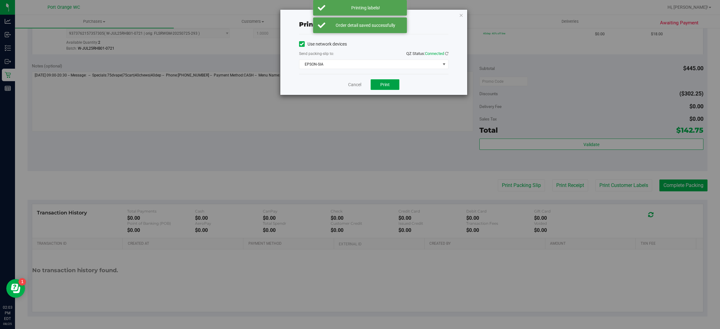
click at [386, 82] on span "Print" at bounding box center [384, 84] width 9 height 5
click at [353, 87] on link "Cancel" at bounding box center [354, 85] width 13 height 7
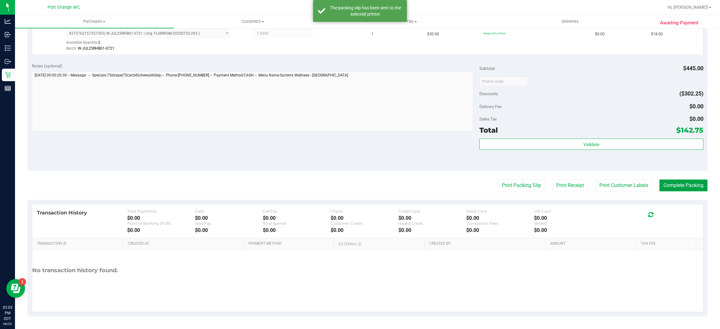
click at [676, 184] on button "Complete Packing" at bounding box center [683, 186] width 48 height 12
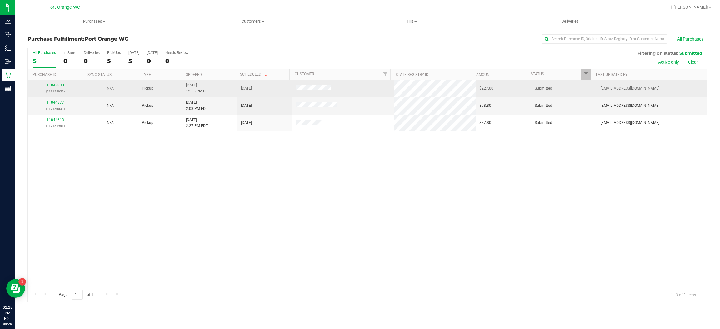
click at [58, 80] on td "11843830 (317135958)" at bounding box center [55, 88] width 55 height 17
click at [57, 84] on link "11843830" at bounding box center [55, 85] width 17 height 4
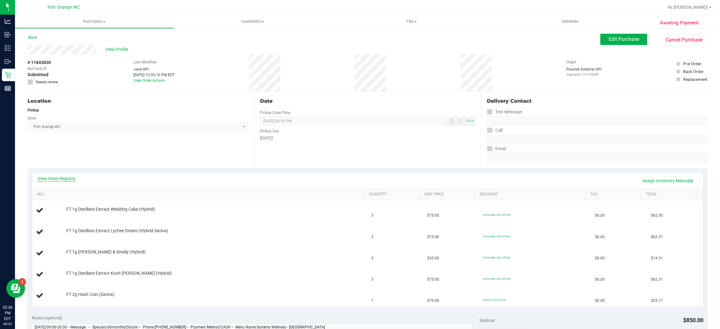
click at [63, 181] on link "View State Registry" at bounding box center [56, 179] width 37 height 6
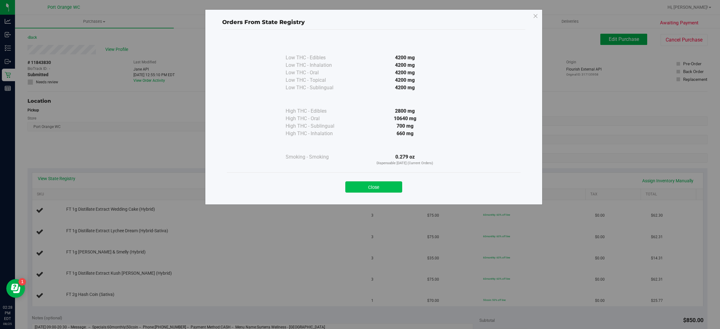
click at [369, 189] on button "Close" at bounding box center [373, 187] width 57 height 11
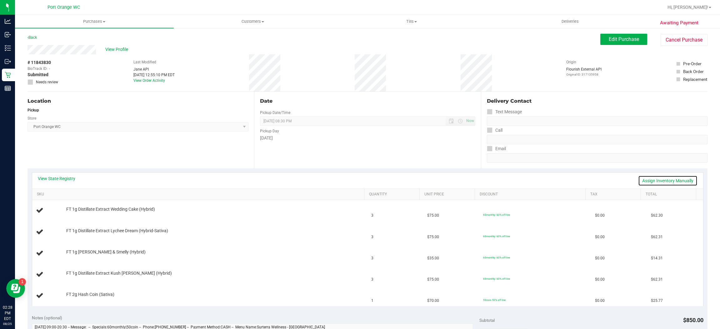
click at [665, 179] on link "Assign Inventory Manually" at bounding box center [667, 181] width 59 height 11
click at [74, 212] on link "Add Package" at bounding box center [77, 214] width 22 height 4
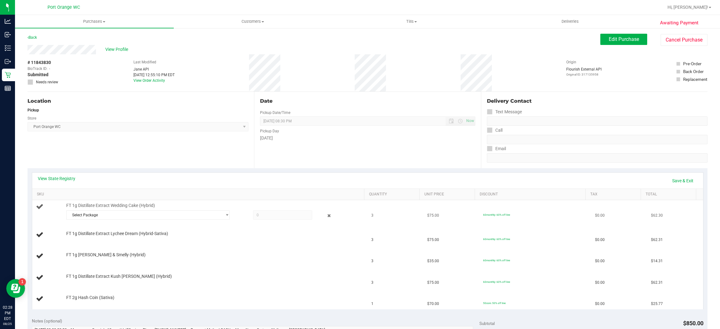
click at [108, 221] on div "Select Package 7940640032182759" at bounding box center [213, 216] width 295 height 11
click at [111, 219] on span "Select Package" at bounding box center [144, 215] width 155 height 9
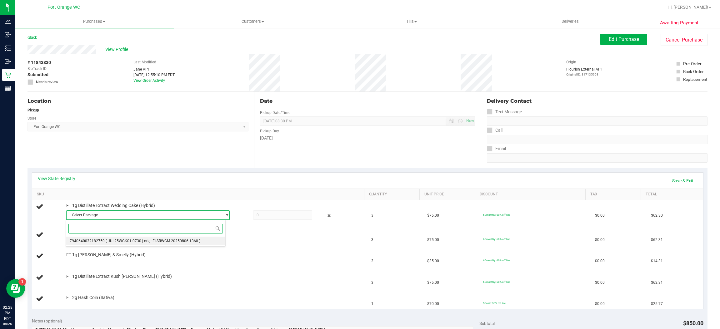
click at [127, 241] on span "( JUL25WCK01-0730 | orig: FLSRWGM-20250806-1360 )" at bounding box center [153, 241] width 95 height 4
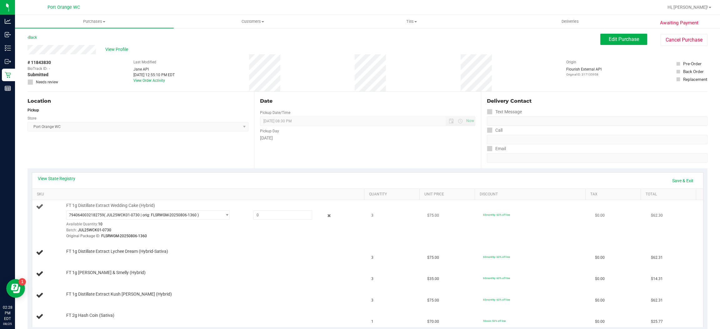
click at [275, 208] on div "FT 1g Distillate Extract Wedding Cake (Hybrid) 7940640032182759 ( JUL25WCK01-07…" at bounding box center [212, 221] width 298 height 37
click at [273, 213] on span at bounding box center [282, 215] width 59 height 9
type input "3"
type input "3.0000"
click at [213, 177] on div "View State Registry Save & Exit" at bounding box center [368, 181] width 660 height 11
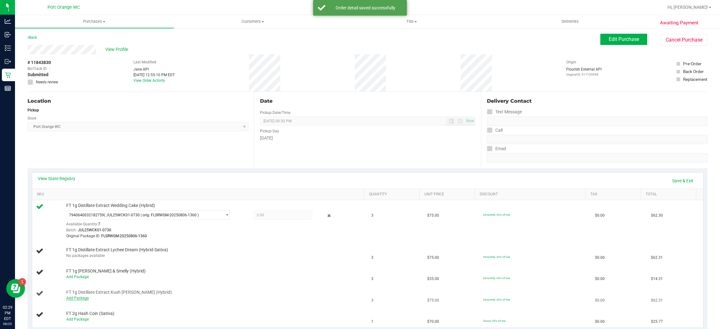
scroll to position [47, 0]
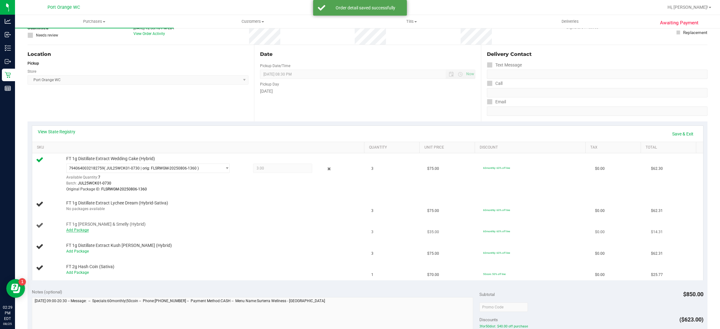
click at [80, 232] on link "Add Package" at bounding box center [77, 230] width 22 height 4
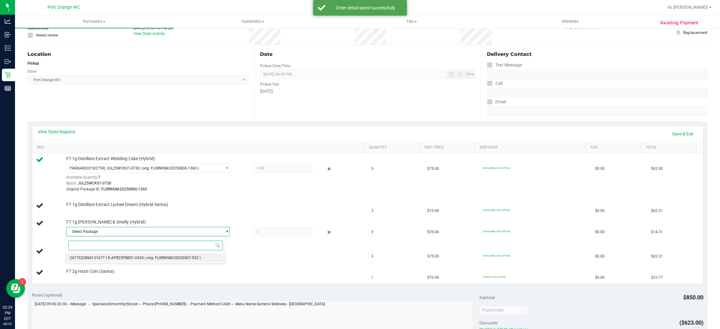
click at [93, 260] on span "2417522884131677" at bounding box center [87, 258] width 35 height 4
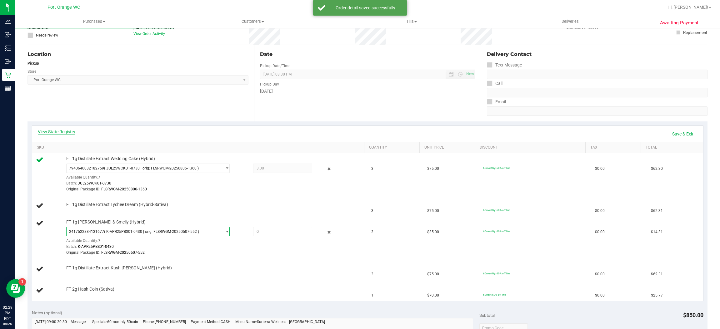
click at [67, 131] on link "View State Registry" at bounding box center [56, 132] width 37 height 6
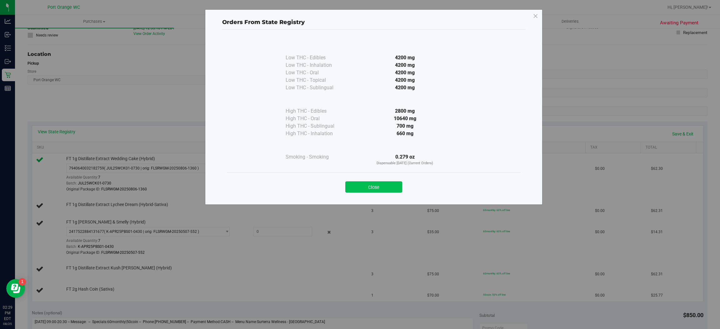
click at [391, 182] on button "Close" at bounding box center [373, 187] width 57 height 11
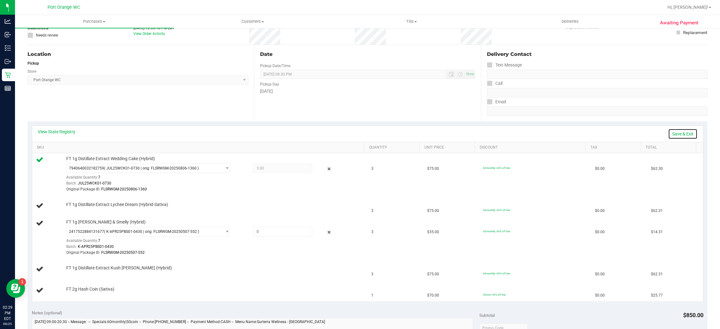
click at [669, 137] on link "Save & Exit" at bounding box center [682, 134] width 29 height 11
click at [638, 136] on link "Assign Inventory Manually" at bounding box center [667, 134] width 59 height 11
click at [326, 231] on icon at bounding box center [329, 232] width 7 height 7
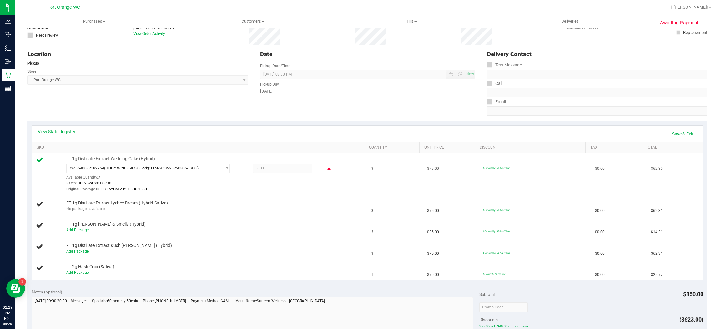
click at [326, 168] on icon at bounding box center [329, 169] width 7 height 7
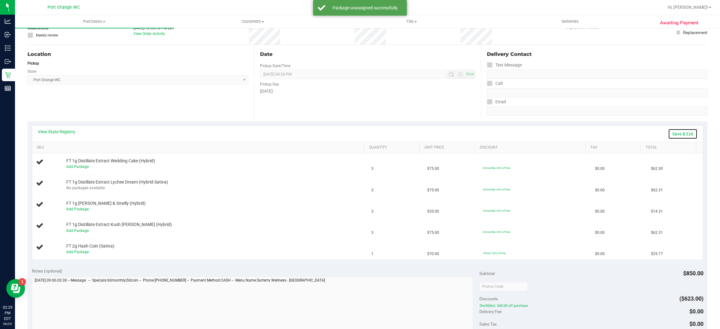
click at [668, 132] on link "Save & Exit" at bounding box center [682, 134] width 29 height 11
drag, startPoint x: 61, startPoint y: 127, endPoint x: 59, endPoint y: 136, distance: 8.7
click at [61, 127] on div "View State Registry Assign Inventory Manually" at bounding box center [367, 134] width 671 height 16
click at [60, 136] on div "View State Registry Assign Inventory Manually" at bounding box center [368, 134] width 660 height 11
click at [61, 132] on link "View State Registry" at bounding box center [56, 132] width 37 height 6
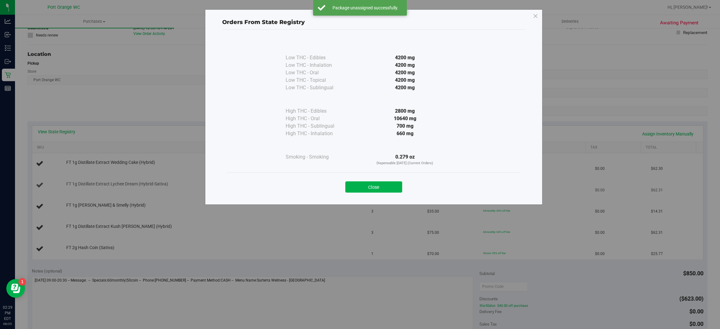
click at [384, 185] on button "Close" at bounding box center [373, 187] width 57 height 11
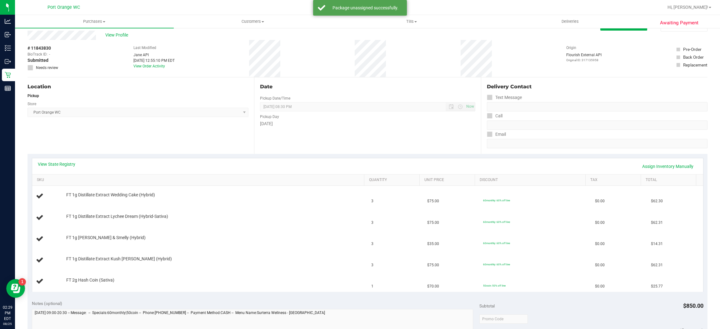
scroll to position [0, 0]
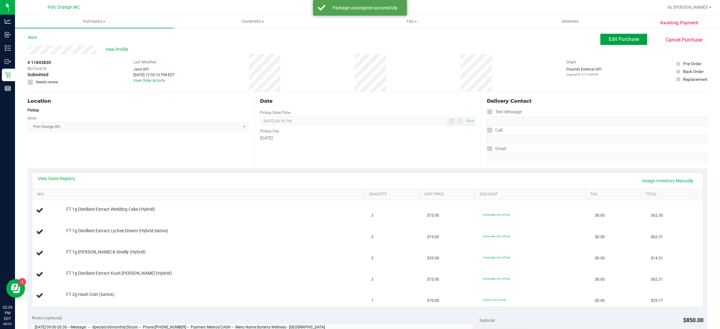
click at [615, 42] on button "Edit Purchase" at bounding box center [623, 39] width 47 height 11
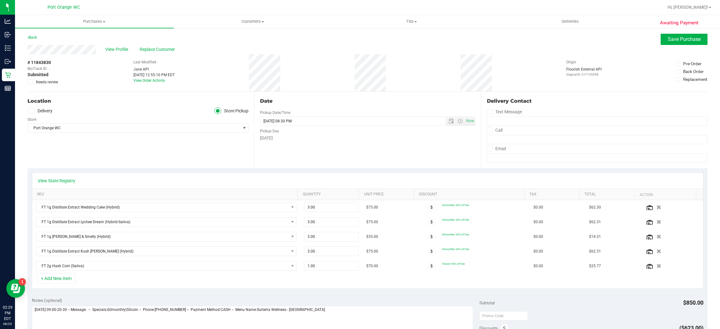
click at [31, 82] on icon at bounding box center [30, 82] width 4 height 0
click at [0, 0] on input "Needs review" at bounding box center [0, 0] width 0 height 0
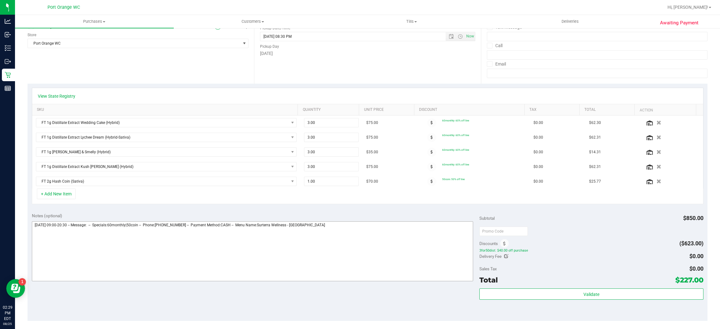
scroll to position [140, 0]
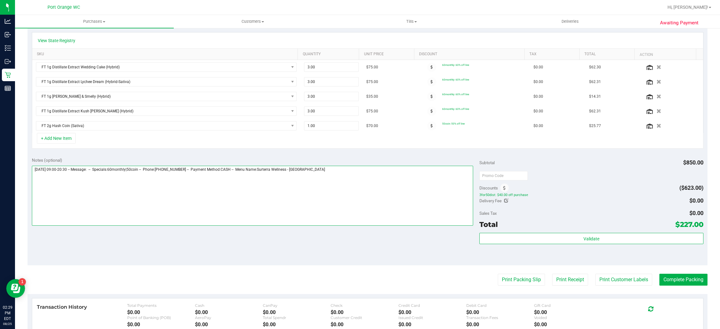
click at [385, 194] on textarea at bounding box center [252, 196] width 441 height 60
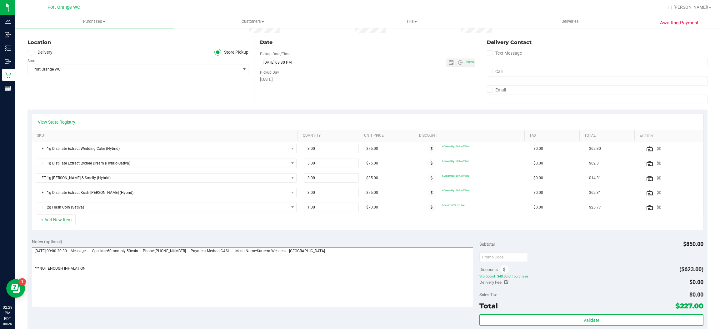
scroll to position [0, 0]
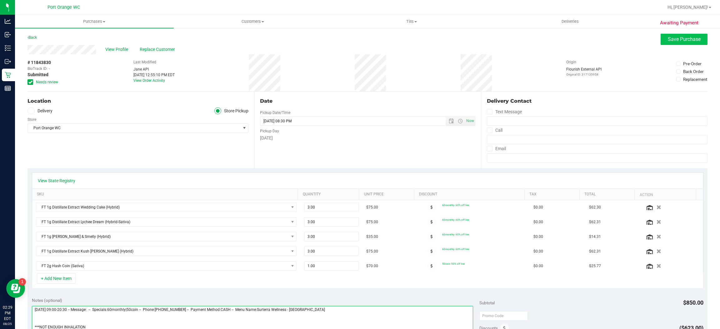
type textarea "Monday 08/25/2025 09:00-20:30 -- Message: -- Specials:60monthly|50coin -- Phone…"
click at [668, 40] on span "Save Purchase" at bounding box center [684, 39] width 33 height 6
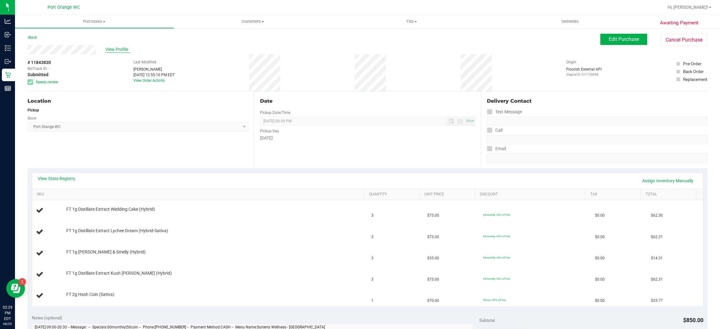
click at [119, 50] on span "View Profile" at bounding box center [117, 49] width 25 height 7
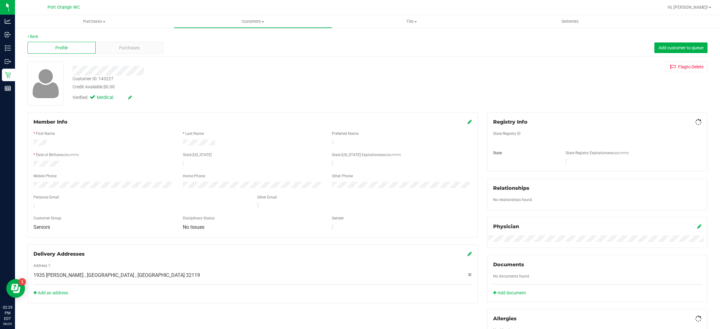
click at [110, 78] on div "Customer ID: 143227" at bounding box center [92, 79] width 41 height 7
click at [110, 79] on div "Customer ID: 143227" at bounding box center [92, 79] width 41 height 7
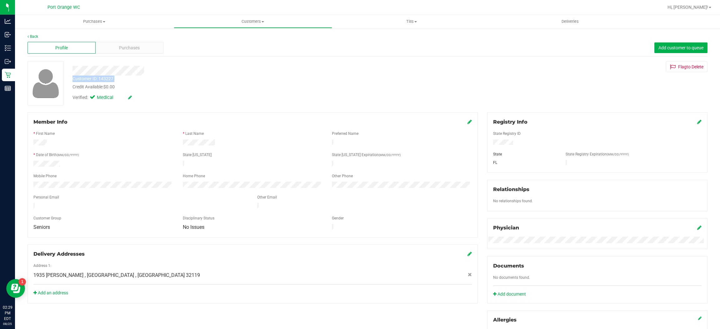
click at [110, 79] on div "Customer ID: 143227" at bounding box center [92, 79] width 41 height 7
drag, startPoint x: 130, startPoint y: 83, endPoint x: 113, endPoint y: 79, distance: 17.0
click at [130, 83] on div "Customer ID: 143227 Credit Available: $0.00" at bounding box center [240, 83] width 345 height 15
click at [105, 78] on div "Customer ID: 143227" at bounding box center [92, 79] width 41 height 7
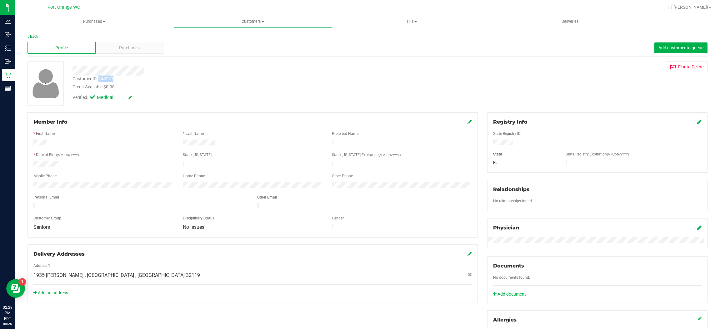
copy div "143227"
click at [118, 51] on div "Purchases" at bounding box center [130, 48] width 68 height 12
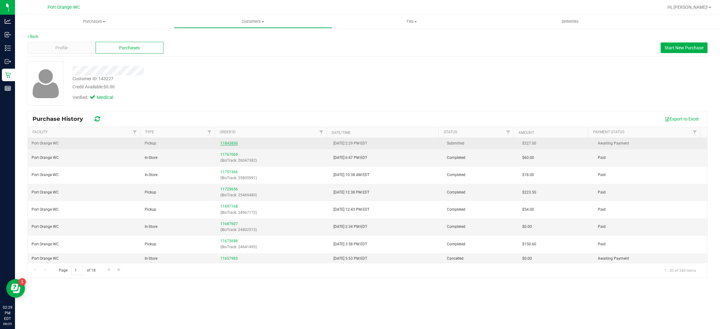
click at [227, 143] on link "11843830" at bounding box center [228, 143] width 17 height 4
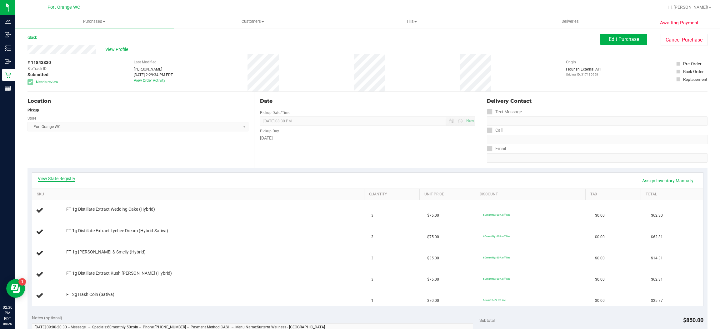
click at [61, 179] on link "View State Registry" at bounding box center [56, 179] width 37 height 6
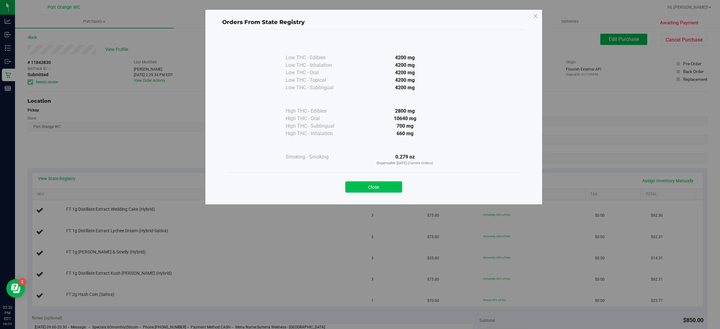
click at [364, 188] on button "Close" at bounding box center [373, 187] width 57 height 11
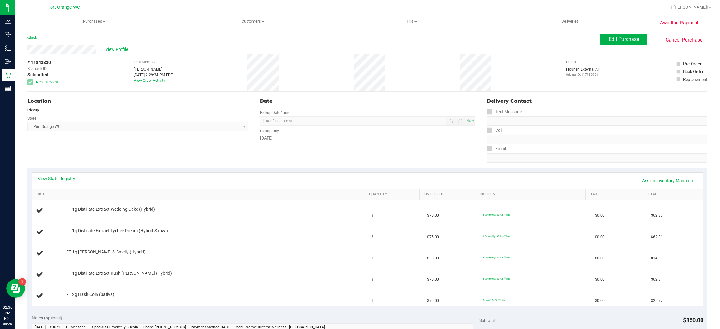
click at [137, 154] on div "Location Pickup Store Port Orange WC Select Store Bonita Springs WC Boynton Bea…" at bounding box center [140, 130] width 227 height 77
click at [33, 38] on link "Back" at bounding box center [31, 37] width 9 height 4
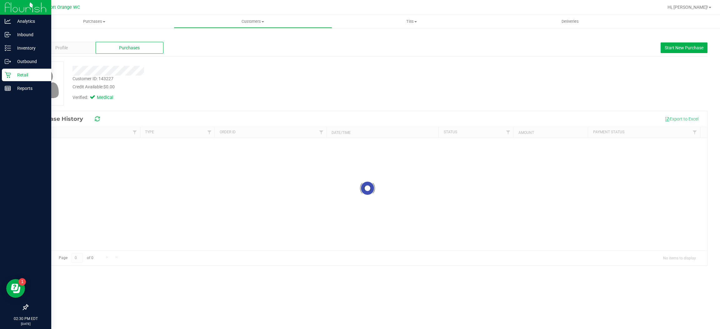
click at [3, 76] on div "Retail" at bounding box center [26, 75] width 49 height 12
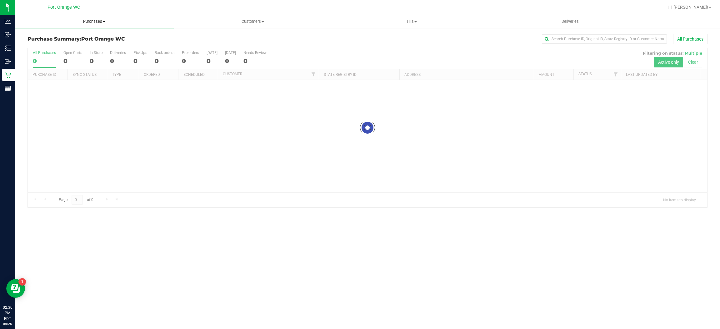
click at [80, 22] on span "Purchases" at bounding box center [94, 22] width 159 height 6
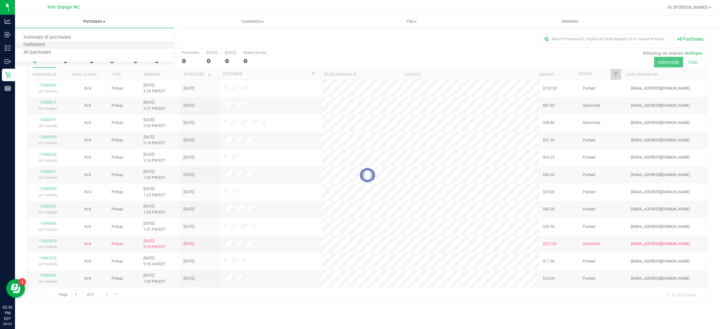
click at [67, 46] on li "Fulfillment" at bounding box center [94, 45] width 159 height 7
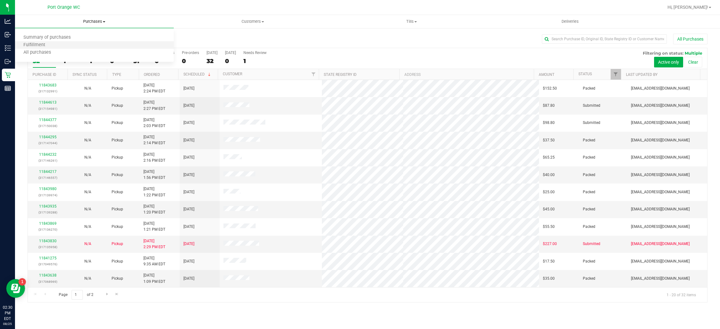
click at [95, 46] on li "Fulfillment" at bounding box center [94, 45] width 159 height 7
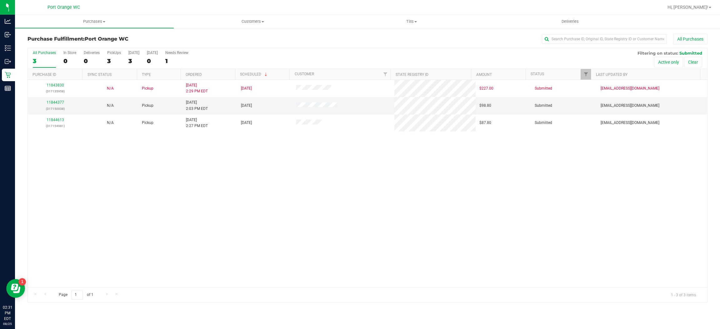
click at [114, 184] on div "11843830 (317135958) N/A Pickup 8/25/2025 2:29 PM EDT 8/25/2025 $227.00 Submitt…" at bounding box center [367, 183] width 679 height 207
click at [53, 102] on link "11844377" at bounding box center [55, 102] width 17 height 4
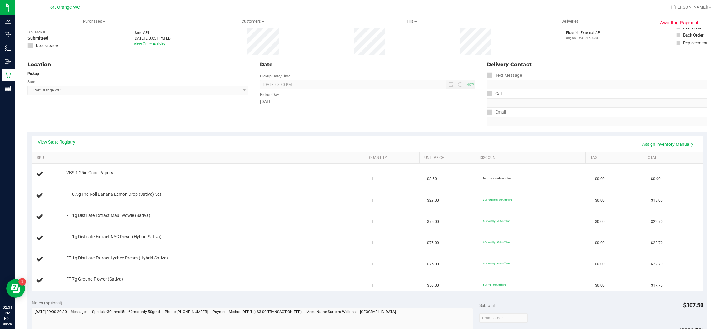
scroll to position [94, 0]
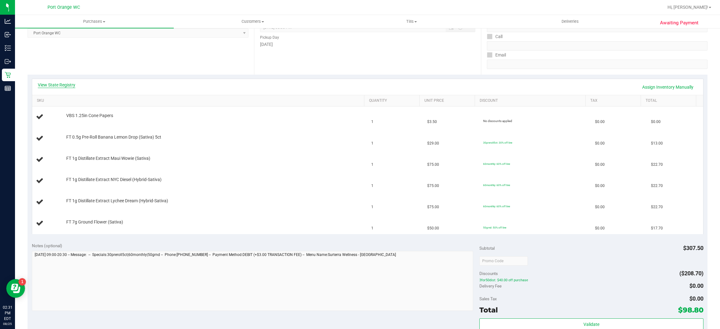
click at [63, 82] on link "View State Registry" at bounding box center [56, 85] width 37 height 6
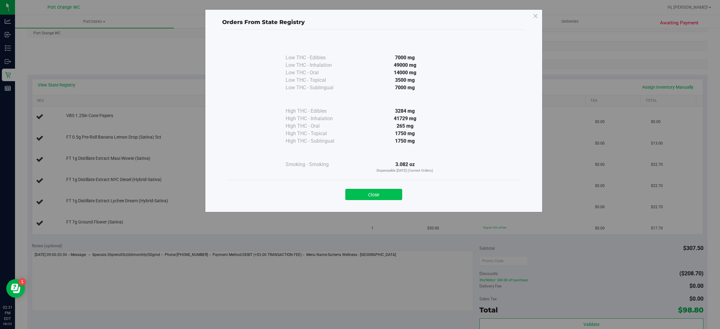
click at [380, 198] on button "Close" at bounding box center [373, 194] width 57 height 11
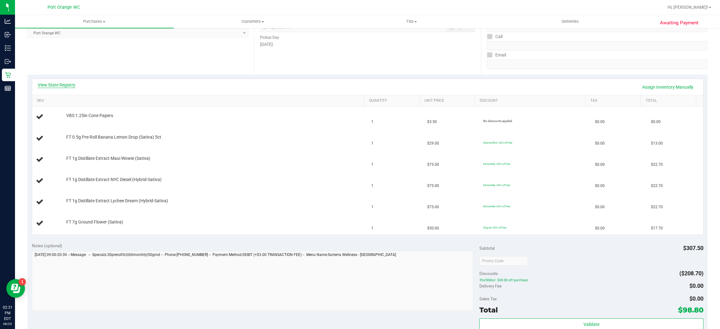
click at [47, 87] on link "View State Registry" at bounding box center [56, 85] width 37 height 6
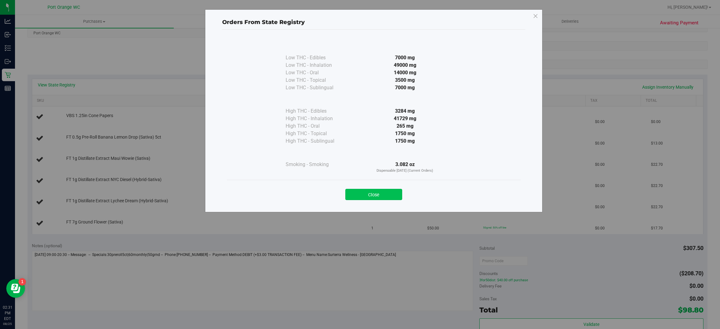
click at [368, 197] on button "Close" at bounding box center [373, 194] width 57 height 11
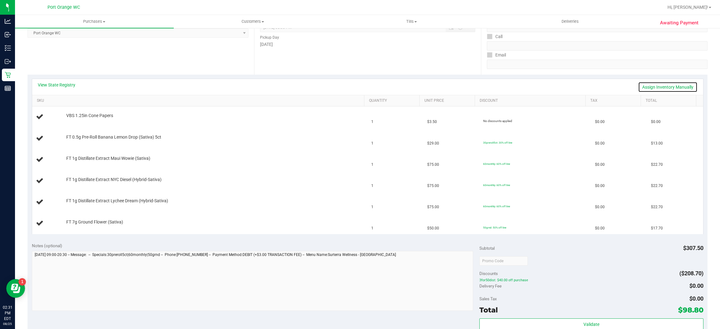
click at [653, 83] on link "Assign Inventory Manually" at bounding box center [667, 87] width 59 height 11
click at [87, 123] on div "Add Package" at bounding box center [213, 120] width 295 height 6
click at [79, 121] on link "Add Package" at bounding box center [77, 120] width 22 height 4
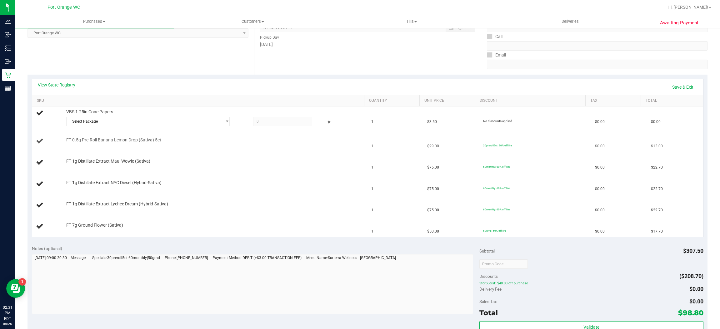
click at [100, 131] on td "FT 0.5g Pre-Roll Banana Lemon Drop (Sativa) 5ct" at bounding box center [200, 141] width 336 height 21
click at [325, 118] on div at bounding box center [324, 121] width 25 height 7
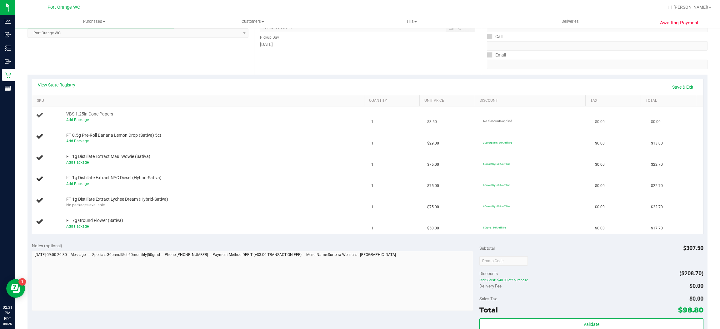
click at [323, 120] on div "Add Package" at bounding box center [213, 120] width 295 height 6
click at [679, 92] on link "Save & Exit" at bounding box center [682, 87] width 29 height 11
click at [677, 87] on link "Assign Inventory Manually" at bounding box center [667, 87] width 59 height 11
drag, startPoint x: 679, startPoint y: 92, endPoint x: 678, endPoint y: 87, distance: 4.6
click at [678, 87] on link "Save & Exit" at bounding box center [682, 87] width 29 height 11
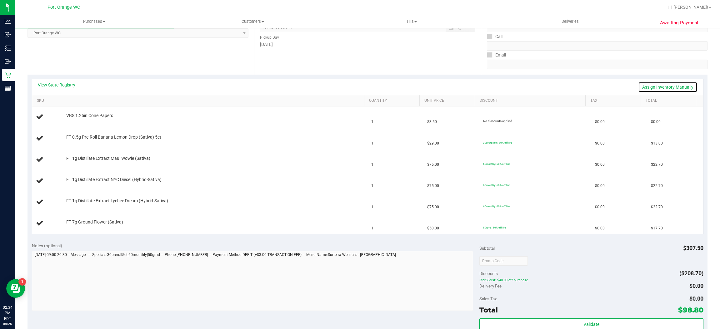
click at [657, 90] on link "Assign Inventory Manually" at bounding box center [667, 87] width 59 height 11
click at [672, 88] on link "Save & Exit" at bounding box center [682, 87] width 29 height 11
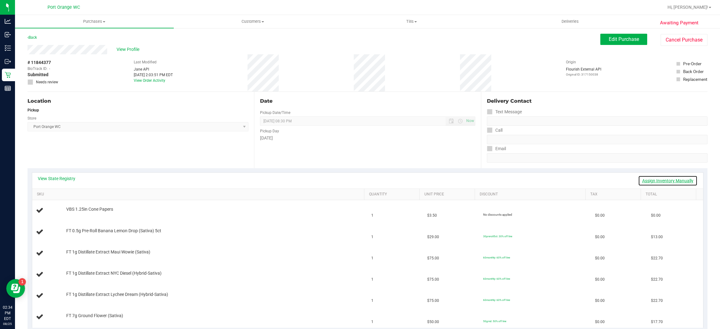
click at [648, 183] on link "Assign Inventory Manually" at bounding box center [667, 181] width 59 height 11
click at [83, 212] on link "Add Package" at bounding box center [77, 214] width 22 height 4
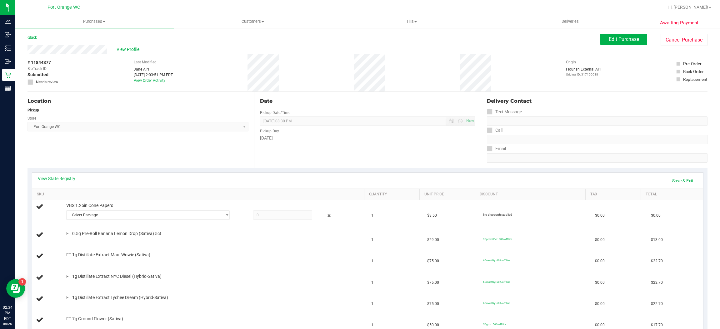
click at [128, 221] on div "Select Package 1773505019646153" at bounding box center [213, 216] width 295 height 11
click at [129, 213] on span "Select Package" at bounding box center [144, 215] width 155 height 9
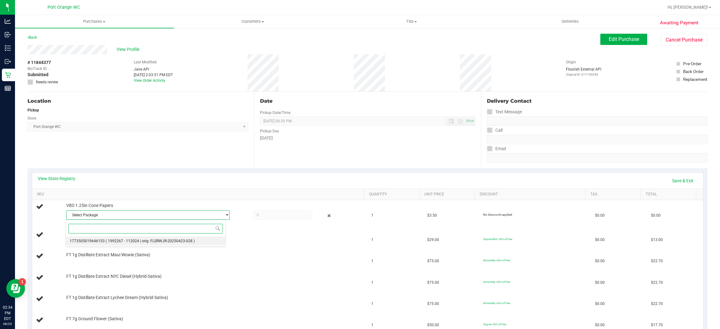
click at [145, 240] on span "( 1992267 - 112024 | orig: FLSRWJR-20250423-028 )" at bounding box center [150, 241] width 89 height 4
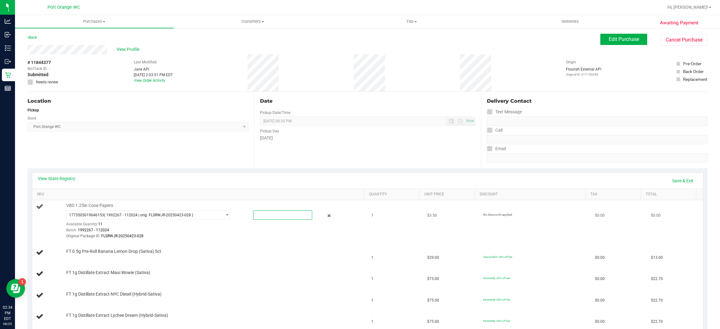
click at [295, 215] on span at bounding box center [282, 215] width 59 height 9
type input "1"
type input "1.0000"
click at [298, 174] on div "View State Registry Save & Exit" at bounding box center [367, 181] width 671 height 16
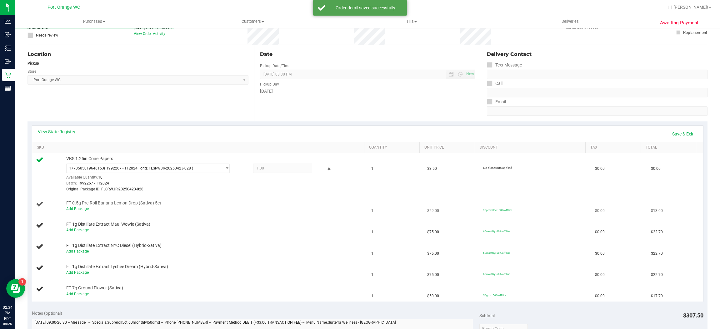
click at [77, 209] on link "Add Package" at bounding box center [77, 209] width 22 height 4
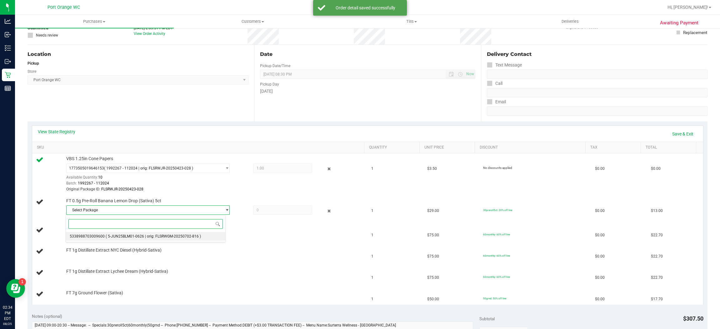
click at [106, 239] on span "( 5-JUN25BLM01-0626 | orig: FLSRWGM-20250702-816 )" at bounding box center [153, 236] width 95 height 4
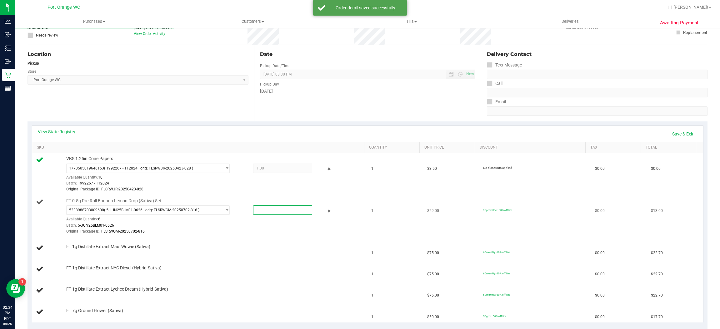
click at [280, 209] on span at bounding box center [282, 210] width 59 height 9
type input "1"
type input "1.0000"
click at [197, 194] on td "VBS 1.25in Cone Papers 1773505019646153 ( 1992267 - 112024 | orig: FLSRWJR-2025…" at bounding box center [200, 174] width 336 height 42
click at [83, 251] on link "Add Package" at bounding box center [77, 251] width 22 height 4
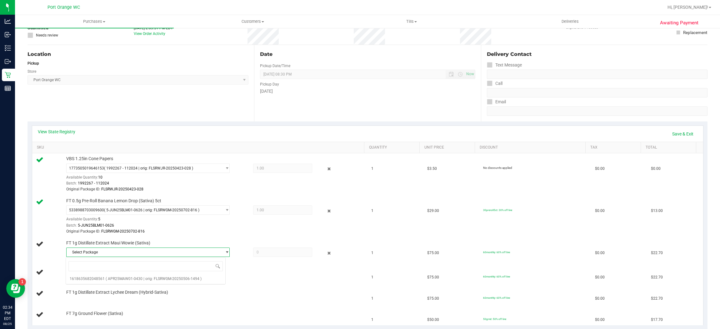
click at [106, 253] on span "Select Package" at bounding box center [144, 252] width 155 height 9
click at [118, 279] on span "( APR25MAW01-0430 | orig: FLSRWGM-20250506-1494 )" at bounding box center [154, 279] width 96 height 4
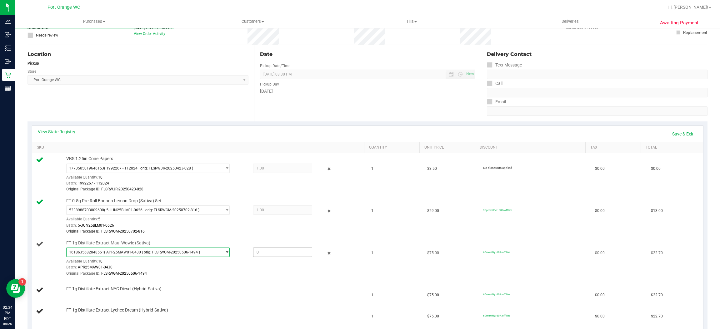
click at [260, 249] on span at bounding box center [282, 252] width 59 height 9
type input "1"
type input "1.0000"
click at [257, 275] on div "Original Package ID: FLSRWGM-20250506-1494" at bounding box center [213, 274] width 295 height 6
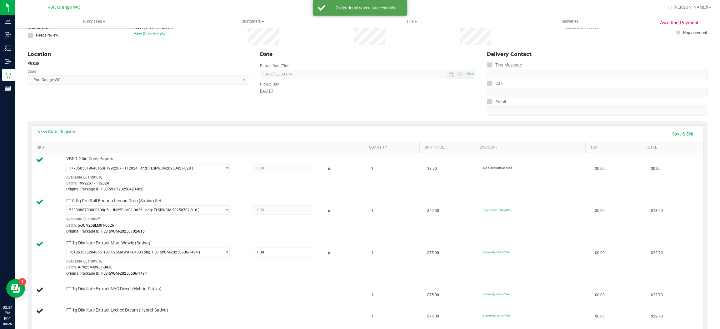
scroll to position [94, 0]
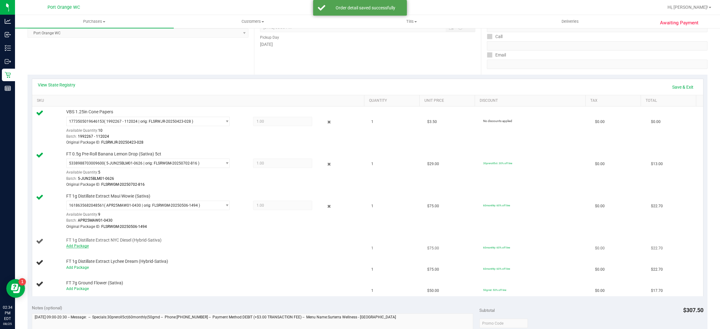
click at [80, 248] on link "Add Package" at bounding box center [77, 246] width 22 height 4
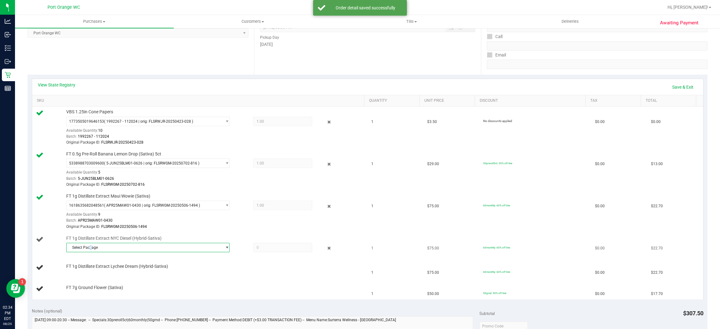
click at [90, 246] on span "Select Package" at bounding box center [144, 247] width 155 height 9
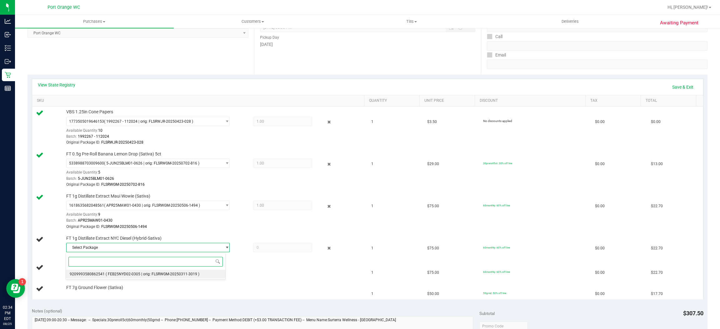
click at [95, 276] on span "9209993580862541" at bounding box center [87, 274] width 35 height 4
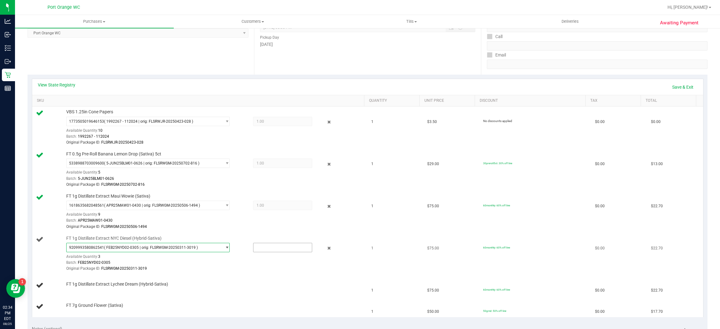
click at [280, 252] on input "text" at bounding box center [282, 247] width 58 height 9
type input "1"
type input "1.0000"
click at [258, 284] on div "FT 1g Distillate Extract Lychee Dream (Hybrid-Sativa)" at bounding box center [212, 284] width 298 height 6
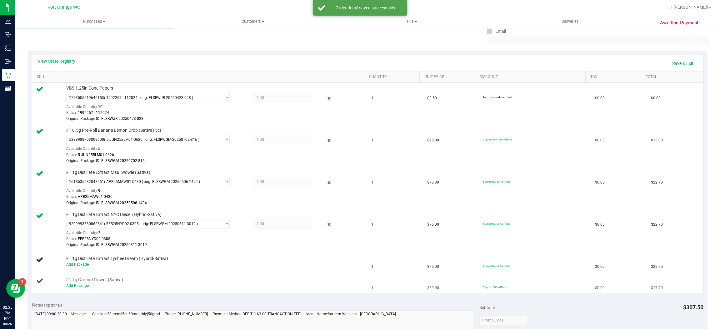
scroll to position [140, 0]
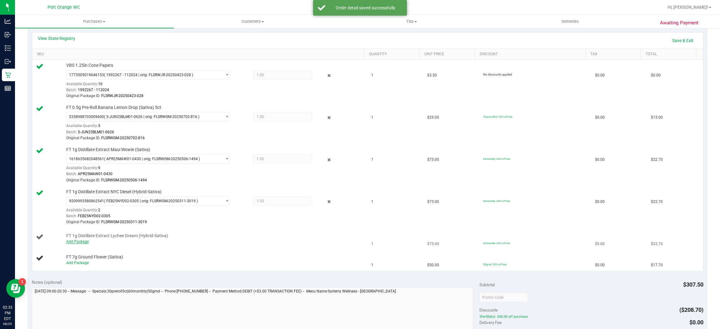
click at [82, 243] on link "Add Package" at bounding box center [77, 242] width 22 height 4
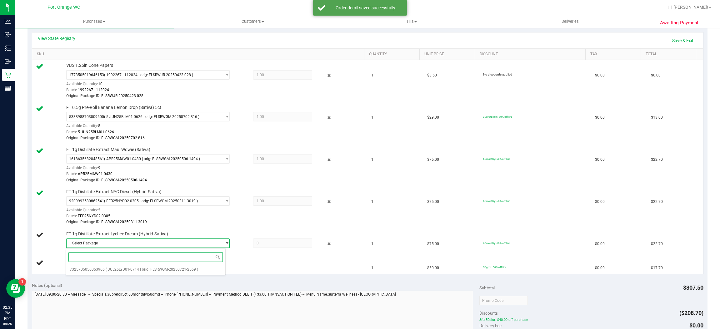
click at [123, 258] on input at bounding box center [145, 257] width 154 height 10
click at [128, 268] on li "7325705056053966 ( JUL25LYD01-0714 | orig: FLSRWGM-20250721-2569 )" at bounding box center [145, 269] width 159 height 9
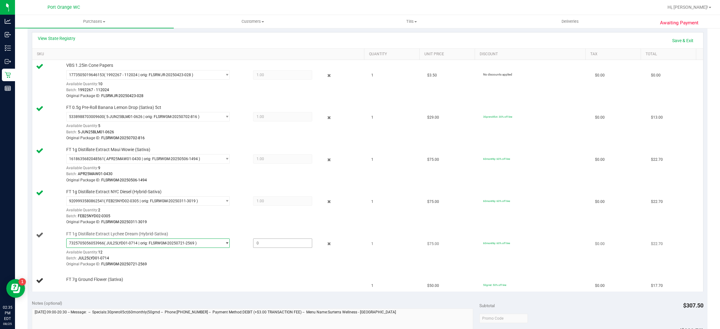
click at [286, 246] on span at bounding box center [282, 243] width 59 height 9
type input "1"
type input "1.0000"
click at [232, 294] on div "View State Registry Save & Exit SKU Quantity Unit Price Discount Tax Total VBS …" at bounding box center [367, 162] width 680 height 268
click at [81, 286] on link "Add Package" at bounding box center [77, 284] width 22 height 4
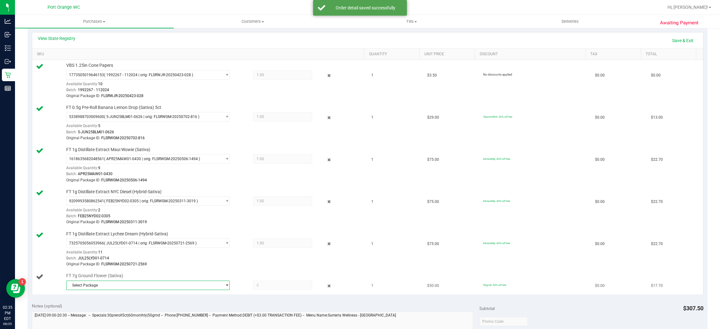
click at [148, 288] on span "Select Package" at bounding box center [144, 285] width 155 height 9
click at [155, 314] on span "( G-NOV24SAT02-0512 | orig: FLSRWGM-20250519-289 )" at bounding box center [153, 312] width 95 height 4
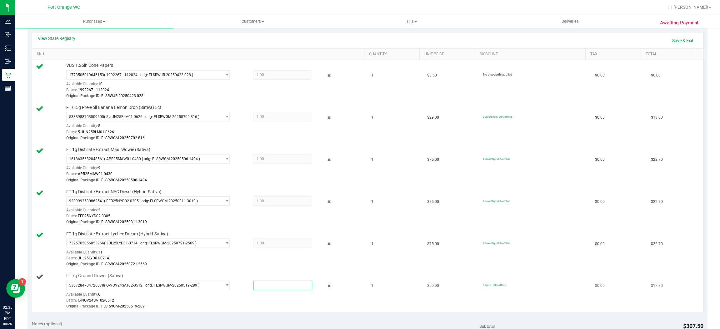
click at [253, 286] on span at bounding box center [282, 285] width 59 height 9
type input "1"
type input "1.0000"
click at [248, 295] on div "5307284704726078 ( G-NOV24SAT02-0512 | orig: FLSRWGM-20250519-289 ) 53072847047…" at bounding box center [213, 295] width 295 height 29
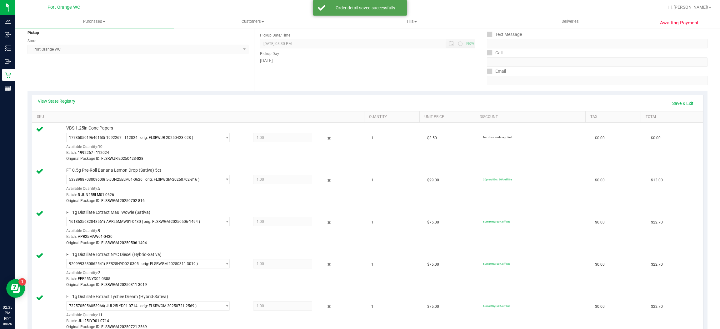
scroll to position [0, 0]
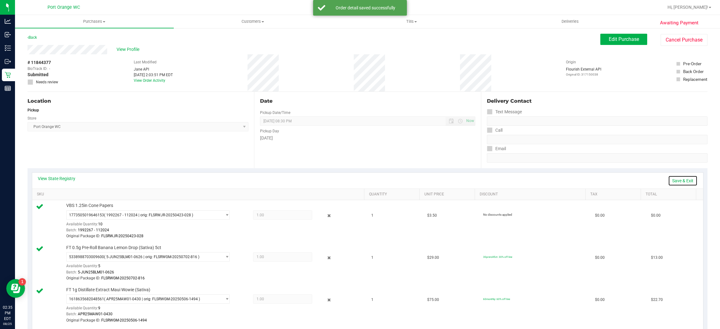
click at [671, 178] on link "Save & Exit" at bounding box center [682, 181] width 29 height 11
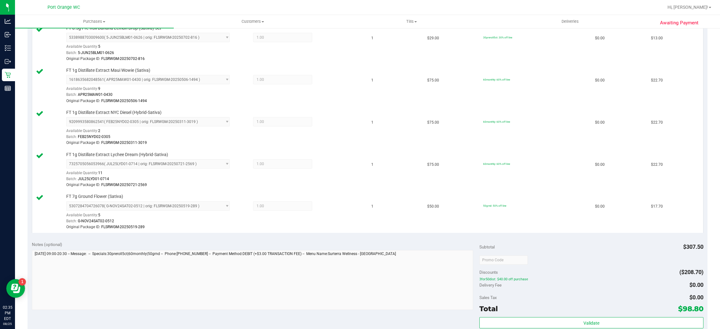
scroll to position [281, 0]
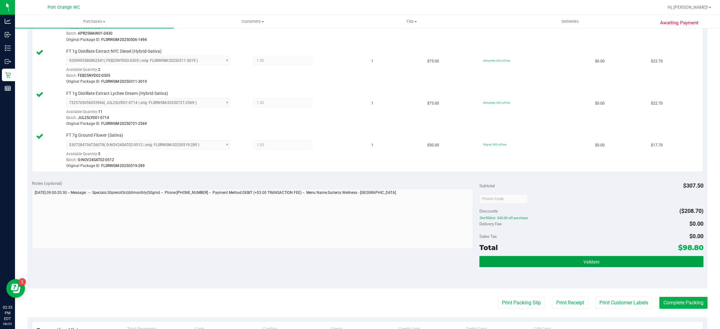
click at [595, 261] on button "Validate" at bounding box center [591, 261] width 224 height 11
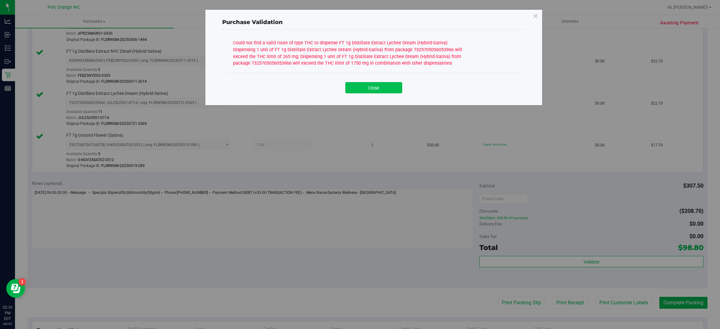
click at [391, 89] on button "Close" at bounding box center [373, 87] width 57 height 11
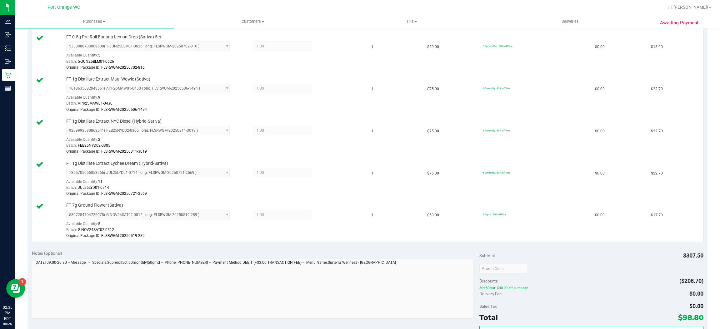
scroll to position [94, 0]
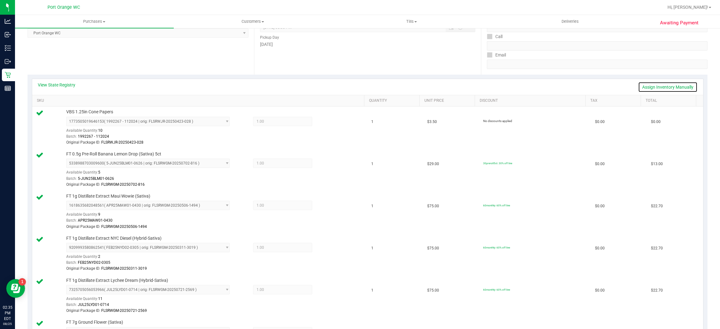
click at [674, 89] on link "Assign Inventory Manually" at bounding box center [667, 87] width 59 height 11
click at [326, 121] on icon at bounding box center [329, 122] width 7 height 7
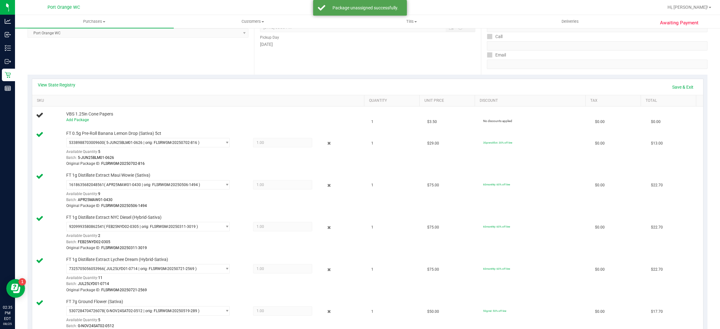
click at [326, 144] on icon at bounding box center [329, 143] width 7 height 7
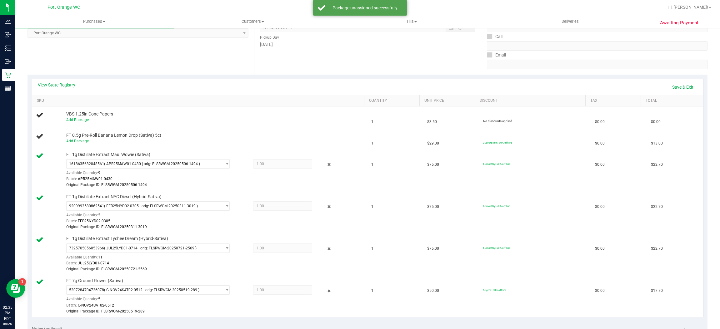
click at [326, 162] on icon at bounding box center [329, 164] width 7 height 7
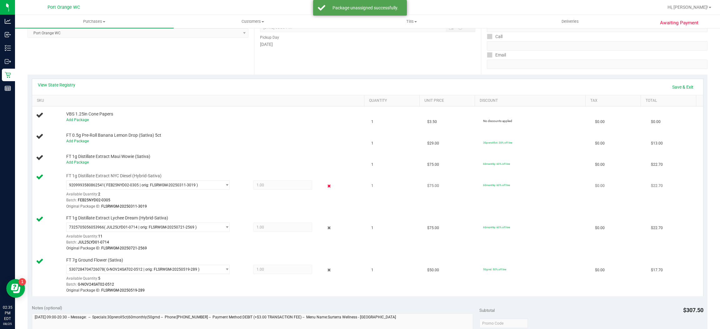
click at [326, 189] on icon at bounding box center [329, 185] width 7 height 7
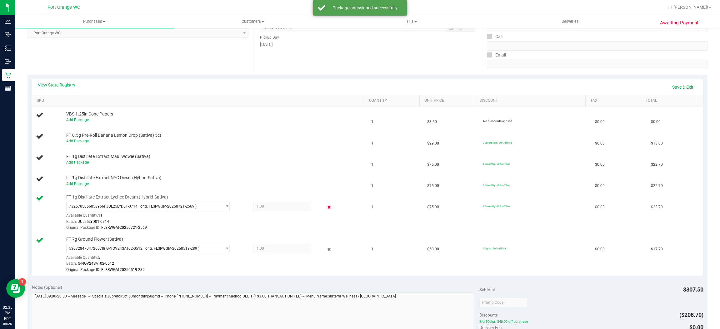
click at [326, 205] on icon at bounding box center [329, 207] width 7 height 7
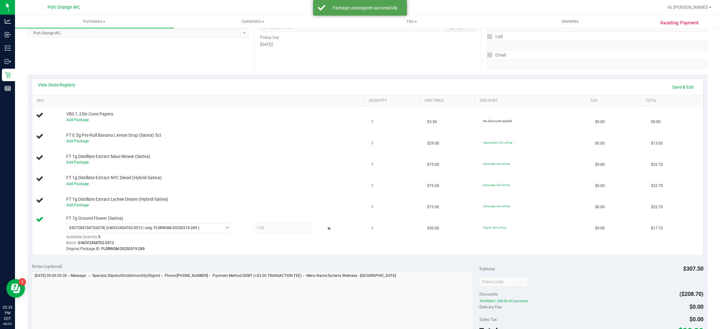
click at [326, 227] on icon at bounding box center [329, 228] width 7 height 7
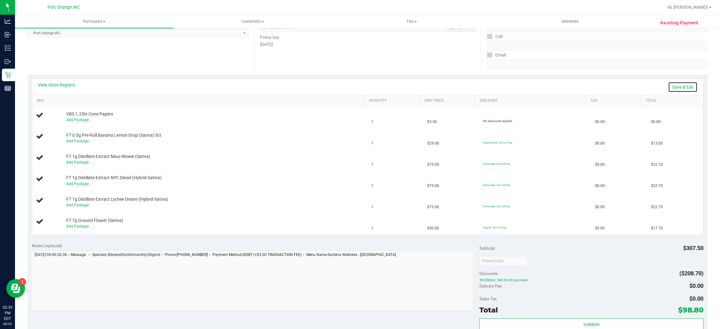
click at [678, 92] on link "Save & Exit" at bounding box center [682, 87] width 29 height 11
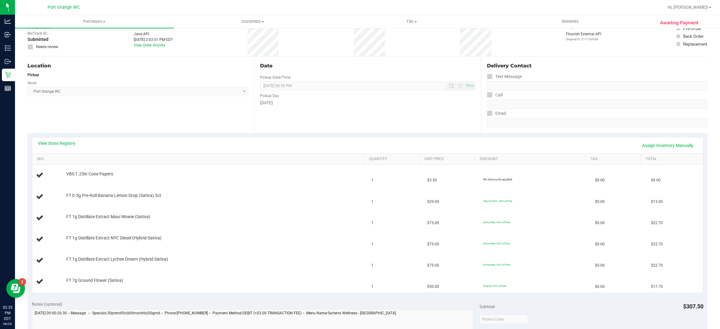
scroll to position [0, 0]
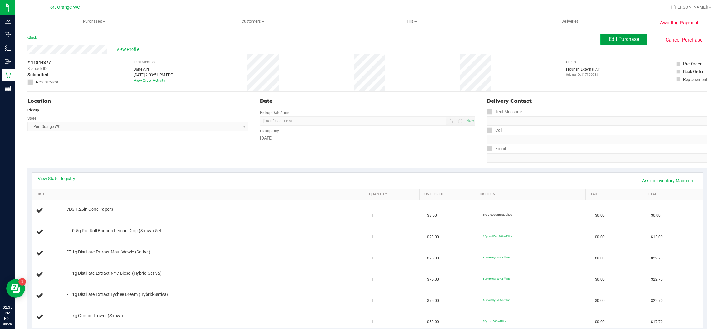
click at [613, 44] on button "Edit Purchase" at bounding box center [623, 39] width 47 height 11
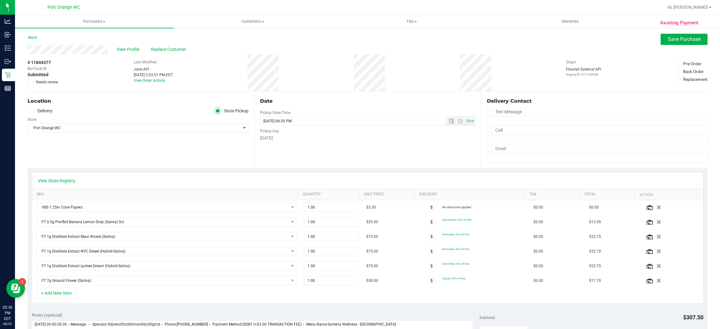
click at [35, 81] on label "Needs review" at bounding box center [42, 82] width 31 height 6
click at [0, 0] on input "Needs review" at bounding box center [0, 0] width 0 height 0
click at [673, 40] on span "Save Purchase" at bounding box center [684, 39] width 33 height 6
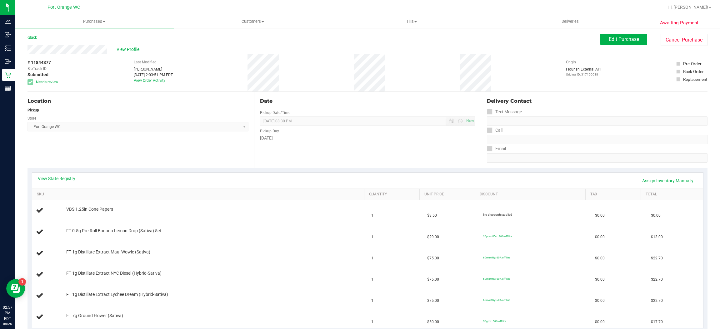
click at [265, 97] on div "Date Pickup Date/Time [DATE] Now [DATE] 08:30 PM Now Pickup Day [DATE]" at bounding box center [367, 130] width 227 height 77
